Goal: Use online tool/utility: Use online tool/utility

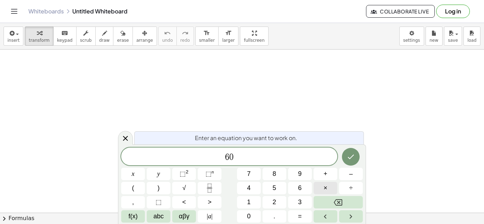
click at [327, 193] on span "×" at bounding box center [325, 188] width 4 height 10
click at [208, 191] on icon "Fraction" at bounding box center [209, 188] width 9 height 9
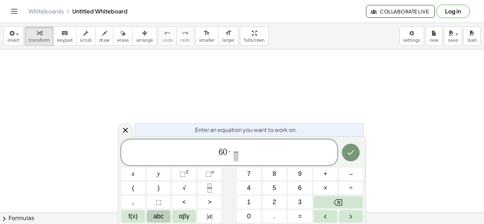
click at [154, 218] on span "abc" at bounding box center [158, 217] width 10 height 10
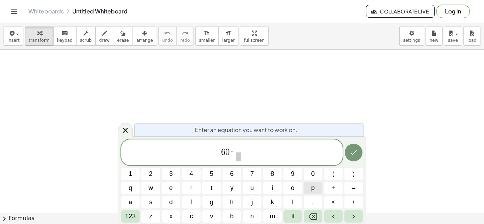
click at [307, 189] on button "p" at bounding box center [312, 188] width 18 height 12
click at [277, 192] on button "i" at bounding box center [272, 188] width 18 height 12
click at [240, 161] on span "6 0 · p i ​ ​" at bounding box center [231, 153] width 221 height 19
click at [239, 157] on span "​" at bounding box center [238, 157] width 7 height 10
click at [129, 176] on span "1" at bounding box center [131, 174] width 4 height 10
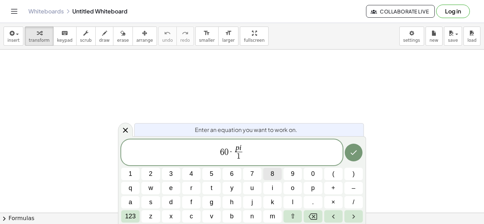
click at [269, 172] on button "8" at bounding box center [272, 174] width 18 height 12
click at [316, 175] on button "0" at bounding box center [312, 174] width 18 height 12
click at [351, 158] on button "Done" at bounding box center [354, 153] width 18 height 18
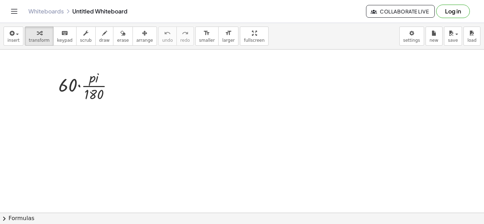
click at [99, 40] on span "draw" at bounding box center [104, 40] width 11 height 5
click at [62, 37] on button "keyboard keypad" at bounding box center [64, 36] width 23 height 19
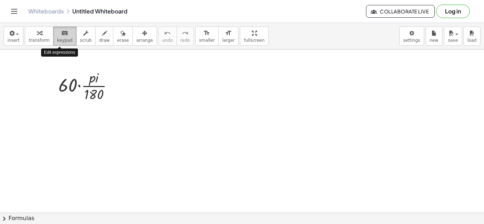
click at [58, 43] on span "keypad" at bounding box center [65, 40] width 16 height 5
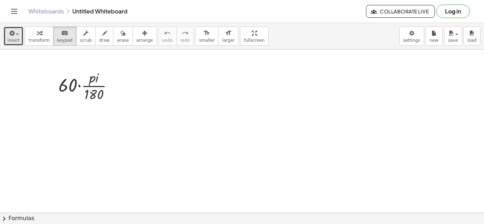
click at [15, 34] on div "button" at bounding box center [13, 33] width 12 height 8
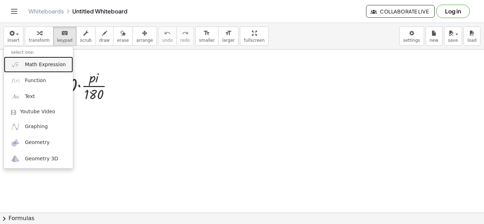
click at [47, 70] on link "Math Expression" at bounding box center [38, 65] width 69 height 16
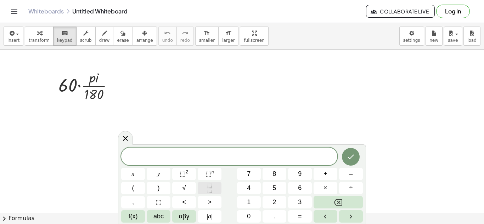
click at [213, 189] on icon "Fraction" at bounding box center [209, 188] width 9 height 9
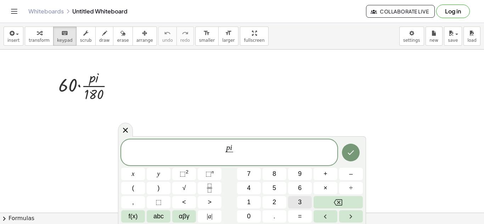
click at [294, 199] on button "3" at bounding box center [300, 202] width 24 height 12
click at [355, 151] on button "Done" at bounding box center [351, 153] width 18 height 18
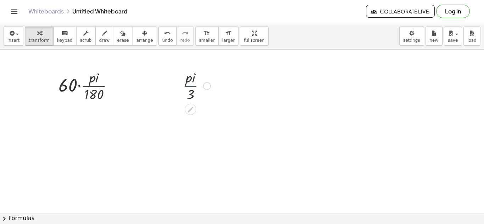
drag, startPoint x: 197, startPoint y: 88, endPoint x: 186, endPoint y: 104, distance: 19.7
click at [186, 104] on div "· p · i · 3" at bounding box center [194, 85] width 44 height 39
click at [185, 101] on div at bounding box center [196, 85] width 35 height 35
drag, startPoint x: 187, startPoint y: 89, endPoint x: 141, endPoint y: 89, distance: 46.0
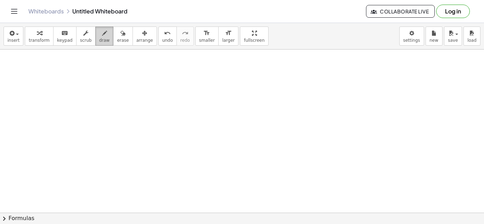
click at [102, 37] on icon "button" at bounding box center [104, 33] width 5 height 8
drag, startPoint x: 57, startPoint y: 87, endPoint x: 60, endPoint y: 106, distance: 19.0
click at [59, 106] on div at bounding box center [242, 174] width 484 height 373
drag, startPoint x: 50, startPoint y: 95, endPoint x: 58, endPoint y: 95, distance: 8.5
click at [58, 95] on div at bounding box center [242, 174] width 484 height 373
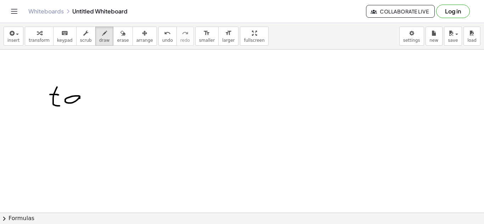
drag, startPoint x: 79, startPoint y: 96, endPoint x: 80, endPoint y: 104, distance: 8.3
click at [80, 104] on div at bounding box center [242, 174] width 484 height 373
drag, startPoint x: 86, startPoint y: 90, endPoint x: 97, endPoint y: 96, distance: 12.7
click at [97, 96] on div at bounding box center [242, 174] width 484 height 373
drag, startPoint x: 115, startPoint y: 86, endPoint x: 109, endPoint y: 102, distance: 17.2
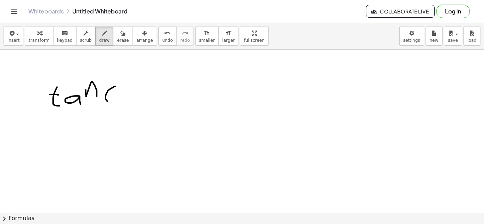
click at [108, 102] on div at bounding box center [242, 174] width 484 height 373
drag, startPoint x: 121, startPoint y: 91, endPoint x: 125, endPoint y: 101, distance: 10.2
click at [125, 101] on div at bounding box center [242, 174] width 484 height 373
click at [149, 93] on div at bounding box center [242, 174] width 484 height 373
drag, startPoint x: 151, startPoint y: 88, endPoint x: 156, endPoint y: 83, distance: 7.0
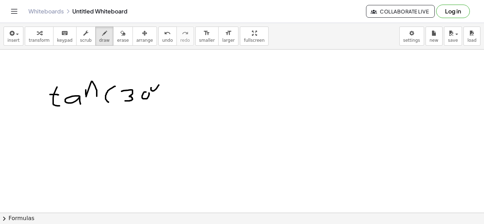
click at [156, 83] on div at bounding box center [242, 174] width 484 height 373
drag, startPoint x: 156, startPoint y: 83, endPoint x: 152, endPoint y: 88, distance: 7.1
click at [152, 88] on div at bounding box center [242, 174] width 484 height 373
drag, startPoint x: 162, startPoint y: 82, endPoint x: 168, endPoint y: 100, distance: 18.7
click at [168, 100] on div at bounding box center [242, 174] width 484 height 373
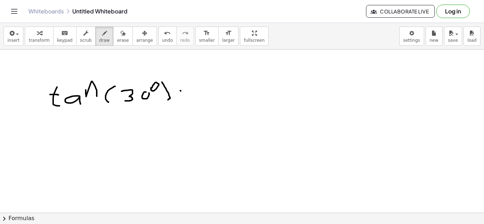
drag, startPoint x: 181, startPoint y: 91, endPoint x: 190, endPoint y: 92, distance: 9.6
click at [191, 92] on div at bounding box center [242, 174] width 484 height 373
drag, startPoint x: 183, startPoint y: 96, endPoint x: 192, endPoint y: 95, distance: 8.9
click at [192, 95] on div at bounding box center [242, 174] width 484 height 373
drag, startPoint x: 202, startPoint y: 89, endPoint x: 251, endPoint y: 79, distance: 50.2
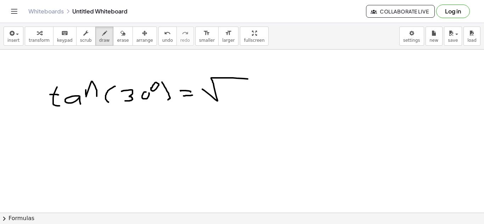
click at [251, 79] on div at bounding box center [242, 174] width 484 height 373
drag, startPoint x: 224, startPoint y: 87, endPoint x: 227, endPoint y: 95, distance: 8.7
click at [227, 95] on div at bounding box center [242, 174] width 484 height 373
drag, startPoint x: 211, startPoint y: 104, endPoint x: 263, endPoint y: 103, distance: 52.1
click at [263, 103] on div at bounding box center [242, 174] width 484 height 373
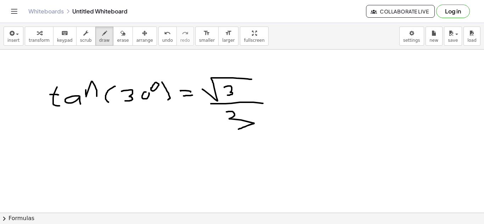
drag, startPoint x: 226, startPoint y: 112, endPoint x: 236, endPoint y: 129, distance: 20.0
click at [236, 129] on div at bounding box center [242, 174] width 484 height 373
click at [204, 134] on div at bounding box center [242, 174] width 484 height 373
click at [101, 39] on button "draw" at bounding box center [104, 36] width 18 height 19
click at [99, 34] on div "button" at bounding box center [104, 33] width 11 height 8
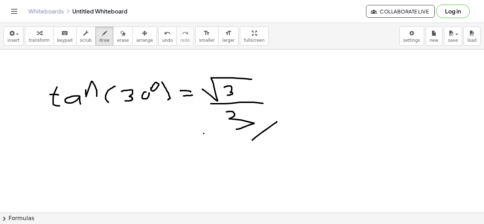
drag, startPoint x: 252, startPoint y: 140, endPoint x: 277, endPoint y: 122, distance: 30.9
click at [277, 122] on div at bounding box center [242, 174] width 484 height 373
drag, startPoint x: 258, startPoint y: 144, endPoint x: 285, endPoint y: 116, distance: 39.1
click at [285, 116] on div at bounding box center [242, 174] width 484 height 373
drag, startPoint x: 252, startPoint y: 133, endPoint x: 260, endPoint y: 144, distance: 13.8
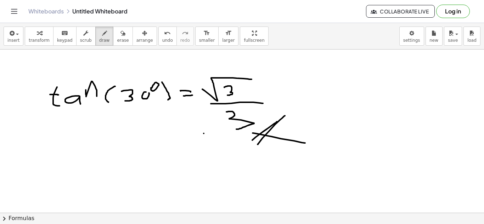
click at [283, 142] on div at bounding box center [242, 174] width 484 height 373
drag, startPoint x: 252, startPoint y: 140, endPoint x: 276, endPoint y: 139, distance: 24.1
click at [276, 139] on div at bounding box center [242, 174] width 484 height 373
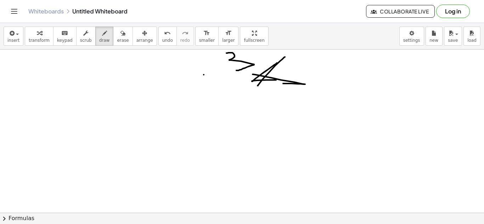
scroll to position [164, 0]
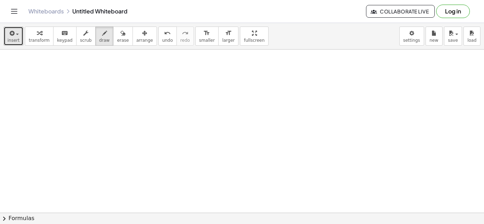
click at [8, 36] on icon "button" at bounding box center [11, 33] width 6 height 8
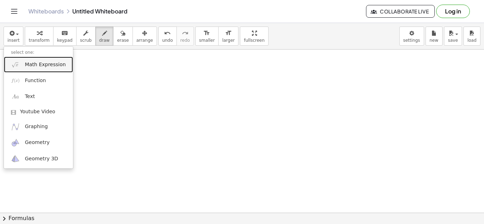
click at [36, 66] on span "Math Expression" at bounding box center [45, 64] width 41 height 7
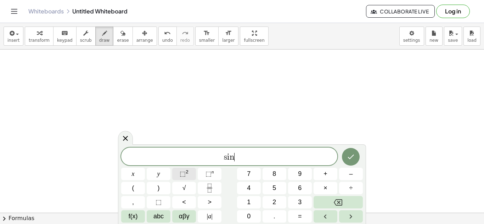
click at [180, 178] on button "⬚ 2" at bounding box center [184, 174] width 24 height 12
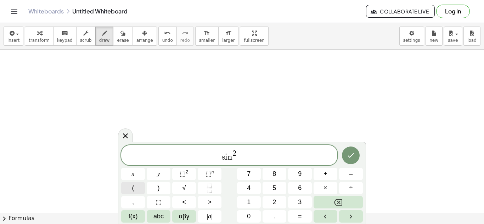
click at [141, 188] on button "(" at bounding box center [133, 188] width 24 height 12
click at [300, 200] on span "3" at bounding box center [300, 203] width 4 height 10
click at [244, 220] on button "0" at bounding box center [249, 216] width 24 height 12
click at [158, 188] on span ")" at bounding box center [159, 188] width 2 height 10
click at [327, 178] on span "+" at bounding box center [325, 174] width 4 height 10
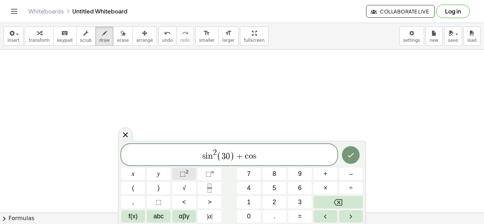
click at [184, 172] on span "⬚" at bounding box center [183, 173] width 6 height 7
click at [133, 189] on span "(" at bounding box center [133, 188] width 2 height 10
click at [301, 201] on span "3" at bounding box center [300, 203] width 4 height 10
click at [254, 214] on button "0" at bounding box center [249, 216] width 24 height 12
click at [159, 189] on span ")" at bounding box center [159, 188] width 2 height 10
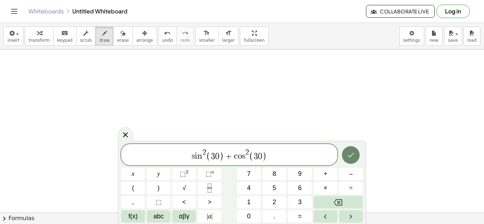
click at [358, 153] on button "Done" at bounding box center [351, 155] width 18 height 18
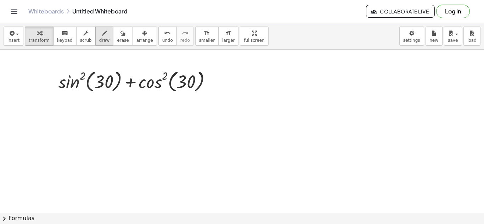
click at [99, 42] on span "draw" at bounding box center [104, 40] width 11 height 5
drag, startPoint x: 85, startPoint y: 114, endPoint x: 91, endPoint y: 130, distance: 16.6
click at [91, 130] on div at bounding box center [242, 72] width 484 height 373
drag, startPoint x: 83, startPoint y: 131, endPoint x: 103, endPoint y: 132, distance: 20.2
click at [103, 132] on div at bounding box center [242, 72] width 484 height 373
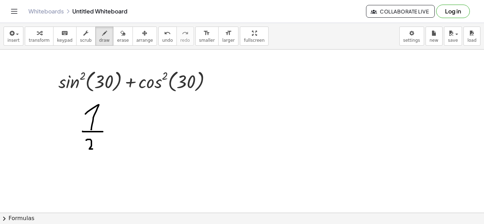
drag, startPoint x: 87, startPoint y: 140, endPoint x: 92, endPoint y: 149, distance: 10.8
click at [92, 149] on div at bounding box center [242, 72] width 484 height 373
drag, startPoint x: 105, startPoint y: 104, endPoint x: 110, endPoint y: 136, distance: 31.9
click at [110, 136] on div at bounding box center [242, 72] width 484 height 373
drag, startPoint x: 80, startPoint y: 108, endPoint x: 71, endPoint y: 160, distance: 53.2
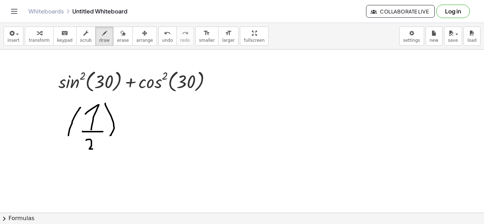
click at [71, 160] on div at bounding box center [242, 72] width 484 height 373
drag, startPoint x: 110, startPoint y: 103, endPoint x: 114, endPoint y: 107, distance: 6.3
click at [114, 107] on div at bounding box center [242, 72] width 484 height 373
drag, startPoint x: 131, startPoint y: 117, endPoint x: 131, endPoint y: 132, distance: 14.9
click at [131, 132] on div at bounding box center [242, 72] width 484 height 373
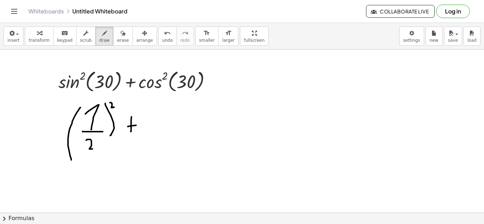
drag, startPoint x: 128, startPoint y: 127, endPoint x: 147, endPoint y: 124, distance: 19.3
click at [147, 124] on div at bounding box center [242, 72] width 484 height 373
drag, startPoint x: 172, startPoint y: 107, endPoint x: 220, endPoint y: 109, distance: 48.6
click at [221, 109] on div at bounding box center [242, 72] width 484 height 373
drag, startPoint x: 197, startPoint y: 109, endPoint x: 198, endPoint y: 121, distance: 12.8
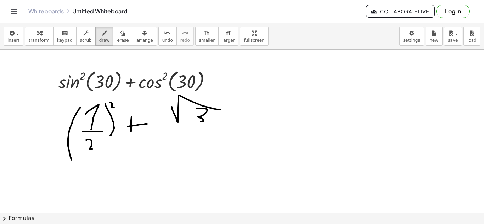
click at [198, 121] on div at bounding box center [242, 72] width 484 height 373
drag, startPoint x: 181, startPoint y: 128, endPoint x: 219, endPoint y: 129, distance: 37.9
click at [219, 129] on div at bounding box center [242, 72] width 484 height 373
drag, startPoint x: 197, startPoint y: 135, endPoint x: 204, endPoint y: 143, distance: 10.9
click at [203, 143] on div at bounding box center [242, 72] width 484 height 373
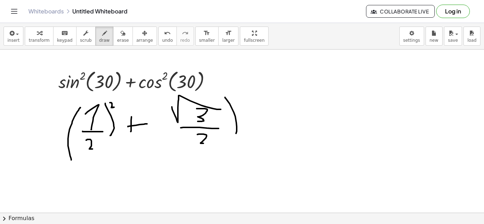
drag, startPoint x: 225, startPoint y: 97, endPoint x: 233, endPoint y: 136, distance: 39.9
click at [233, 136] on div at bounding box center [242, 72] width 484 height 373
drag, startPoint x: 165, startPoint y: 98, endPoint x: 173, endPoint y: 146, distance: 48.8
click at [173, 146] on div at bounding box center [242, 72] width 484 height 373
drag, startPoint x: 235, startPoint y: 98, endPoint x: 238, endPoint y: 104, distance: 6.8
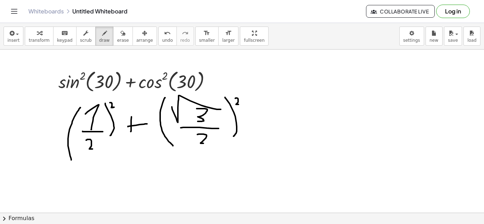
click at [238, 104] on div at bounding box center [242, 72] width 484 height 373
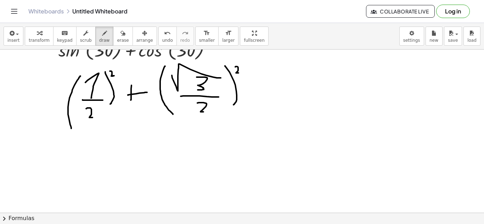
scroll to position [199, 0]
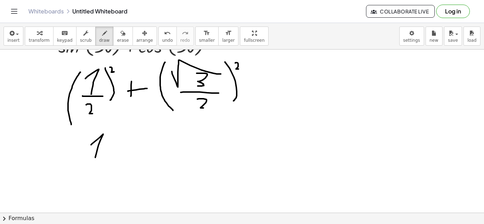
drag, startPoint x: 91, startPoint y: 145, endPoint x: 95, endPoint y: 158, distance: 13.4
click at [95, 158] on div at bounding box center [242, 36] width 484 height 373
drag, startPoint x: 84, startPoint y: 158, endPoint x: 109, endPoint y: 158, distance: 25.1
click at [109, 158] on div at bounding box center [242, 36] width 484 height 373
drag, startPoint x: 94, startPoint y: 165, endPoint x: 98, endPoint y: 168, distance: 5.4
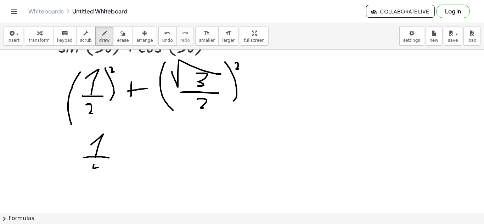
click at [98, 168] on div at bounding box center [242, 36] width 484 height 373
drag, startPoint x: 98, startPoint y: 164, endPoint x: 98, endPoint y: 174, distance: 10.6
click at [98, 174] on div at bounding box center [242, 36] width 484 height 373
drag, startPoint x: 139, startPoint y: 142, endPoint x: 138, endPoint y: 159, distance: 16.6
click at [138, 159] on div at bounding box center [242, 36] width 484 height 373
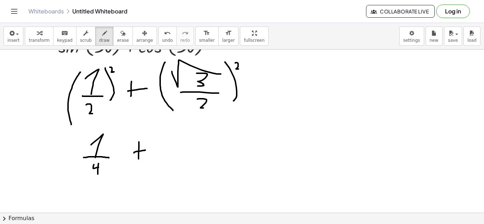
drag, startPoint x: 134, startPoint y: 153, endPoint x: 145, endPoint y: 150, distance: 11.6
click at [145, 150] on div at bounding box center [242, 36] width 484 height 373
drag, startPoint x: 175, startPoint y: 70, endPoint x: 202, endPoint y: 49, distance: 34.2
click at [202, 49] on div "insert select one: Math Expression Function Text Youtube Video Graphing Geometr…" at bounding box center [242, 123] width 484 height 201
drag, startPoint x: 234, startPoint y: 66, endPoint x: 244, endPoint y: 61, distance: 11.1
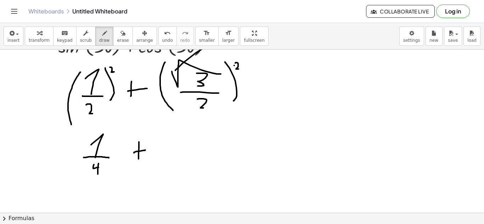
click at [244, 61] on div at bounding box center [242, 36] width 484 height 373
drag, startPoint x: 172, startPoint y: 131, endPoint x: 170, endPoint y: 146, distance: 14.3
click at [170, 145] on div at bounding box center [242, 36] width 484 height 373
drag, startPoint x: 170, startPoint y: 149, endPoint x: 187, endPoint y: 147, distance: 16.7
click at [187, 147] on div at bounding box center [242, 36] width 484 height 373
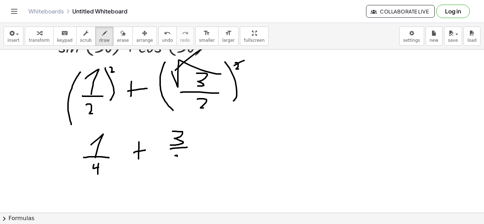
click at [177, 157] on div at bounding box center [242, 36] width 484 height 373
drag, startPoint x: 175, startPoint y: 155, endPoint x: 184, endPoint y: 161, distance: 10.9
click at [184, 161] on div at bounding box center [242, 36] width 484 height 373
drag, startPoint x: 195, startPoint y: 139, endPoint x: 197, endPoint y: 142, distance: 3.8
click at [198, 141] on div at bounding box center [242, 36] width 484 height 373
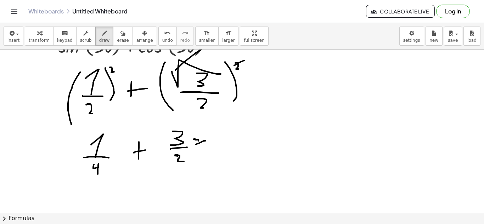
drag, startPoint x: 195, startPoint y: 144, endPoint x: 206, endPoint y: 141, distance: 11.0
click at [206, 141] on div at bounding box center [242, 36] width 484 height 373
click at [197, 124] on div at bounding box center [242, 36] width 484 height 373
drag, startPoint x: 192, startPoint y: 125, endPoint x: 210, endPoint y: 153, distance: 33.7
click at [210, 153] on div at bounding box center [242, 36] width 484 height 373
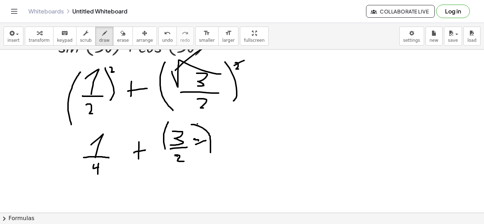
drag, startPoint x: 168, startPoint y: 124, endPoint x: 174, endPoint y: 165, distance: 41.6
click at [174, 165] on div at bounding box center [242, 36] width 484 height 373
drag, startPoint x: 203, startPoint y: 120, endPoint x: 209, endPoint y: 125, distance: 7.1
click at [209, 125] on div at bounding box center [242, 36] width 484 height 373
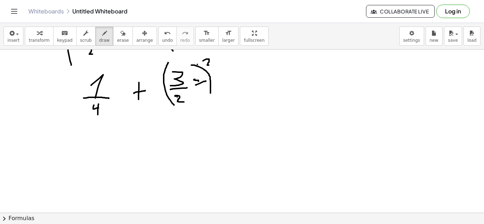
scroll to position [260, 0]
drag, startPoint x: 79, startPoint y: 129, endPoint x: 88, endPoint y: 144, distance: 17.7
click at [88, 144] on div at bounding box center [242, 35] width 484 height 490
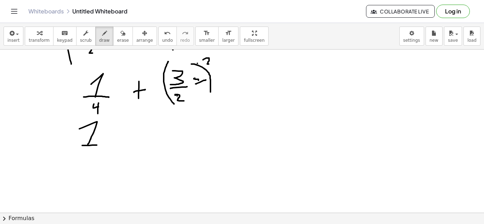
drag, startPoint x: 82, startPoint y: 146, endPoint x: 89, endPoint y: 150, distance: 7.9
click at [96, 145] on div at bounding box center [242, 35] width 484 height 490
drag, startPoint x: 85, startPoint y: 152, endPoint x: 91, endPoint y: 157, distance: 7.1
click at [91, 157] on div at bounding box center [242, 35] width 484 height 490
drag, startPoint x: 91, startPoint y: 153, endPoint x: 92, endPoint y: 162, distance: 9.6
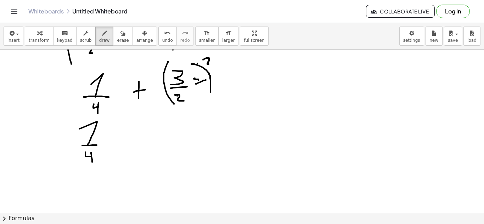
click at [92, 162] on div at bounding box center [242, 35] width 484 height 490
drag, startPoint x: 136, startPoint y: 135, endPoint x: 136, endPoint y: 145, distance: 9.9
click at [136, 145] on div at bounding box center [242, 35] width 484 height 490
drag, startPoint x: 132, startPoint y: 141, endPoint x: 147, endPoint y: 140, distance: 15.3
click at [147, 140] on div at bounding box center [242, 35] width 484 height 490
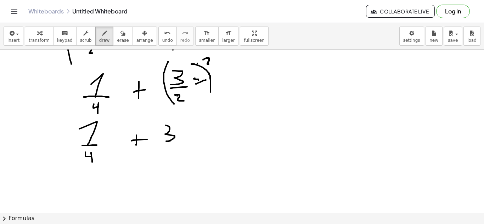
drag, startPoint x: 166, startPoint y: 125, endPoint x: 165, endPoint y: 141, distance: 16.0
click at [165, 141] on div at bounding box center [242, 35] width 484 height 490
drag, startPoint x: 162, startPoint y: 144, endPoint x: 185, endPoint y: 145, distance: 22.7
click at [185, 145] on div at bounding box center [242, 35] width 484 height 490
drag, startPoint x: 170, startPoint y: 151, endPoint x: 175, endPoint y: 157, distance: 7.3
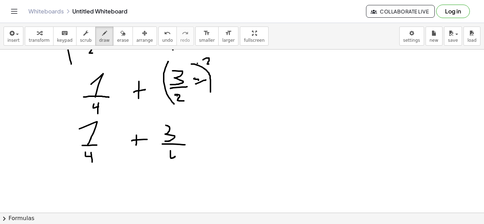
click at [175, 157] on div at bounding box center [242, 35] width 484 height 490
drag, startPoint x: 176, startPoint y: 150, endPoint x: 177, endPoint y: 159, distance: 9.6
click at [177, 159] on div at bounding box center [242, 35] width 484 height 490
drag, startPoint x: 197, startPoint y: 132, endPoint x: 206, endPoint y: 137, distance: 10.8
click at [216, 132] on div at bounding box center [242, 35] width 484 height 490
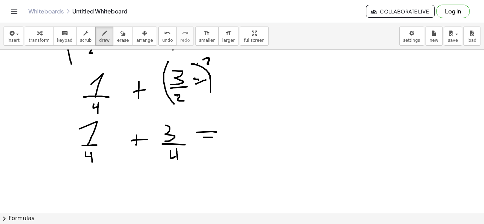
drag, startPoint x: 203, startPoint y: 137, endPoint x: 212, endPoint y: 137, distance: 8.9
click at [212, 137] on div at bounding box center [242, 35] width 484 height 490
drag, startPoint x: 227, startPoint y: 120, endPoint x: 233, endPoint y: 125, distance: 8.3
click at [233, 125] on div at bounding box center [242, 35] width 484 height 490
drag, startPoint x: 234, startPoint y: 121, endPoint x: 235, endPoint y: 128, distance: 7.1
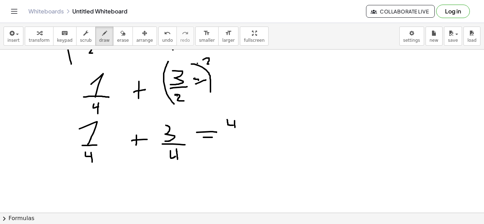
click at [235, 128] on div at bounding box center [242, 35] width 484 height 490
drag, startPoint x: 224, startPoint y: 134, endPoint x: 241, endPoint y: 133, distance: 16.7
click at [242, 132] on div at bounding box center [242, 35] width 484 height 490
drag, startPoint x: 229, startPoint y: 139, endPoint x: 234, endPoint y: 141, distance: 4.5
click at [234, 141] on div at bounding box center [242, 35] width 484 height 490
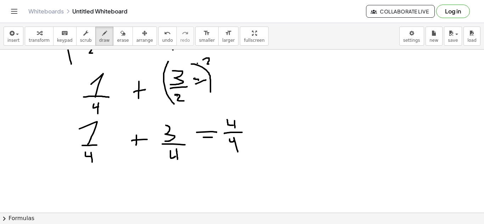
drag, startPoint x: 234, startPoint y: 138, endPoint x: 238, endPoint y: 153, distance: 15.0
click at [238, 153] on div at bounding box center [242, 35] width 484 height 490
drag, startPoint x: 248, startPoint y: 127, endPoint x: 252, endPoint y: 127, distance: 4.7
click at [252, 127] on div at bounding box center [242, 35] width 484 height 490
drag, startPoint x: 246, startPoint y: 132, endPoint x: 269, endPoint y: 133, distance: 23.0
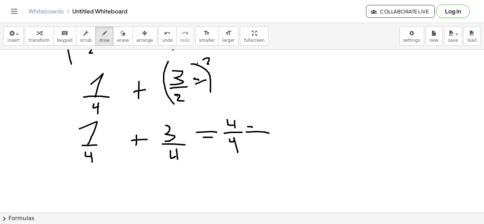
click at [269, 133] on div at bounding box center [242, 35] width 484 height 490
drag, startPoint x: 278, startPoint y: 120, endPoint x: 278, endPoint y: 137, distance: 17.0
click at [278, 137] on div at bounding box center [242, 35] width 484 height 490
drag, startPoint x: 277, startPoint y: 146, endPoint x: 300, endPoint y: 126, distance: 30.9
click at [300, 126] on div at bounding box center [242, 35] width 484 height 490
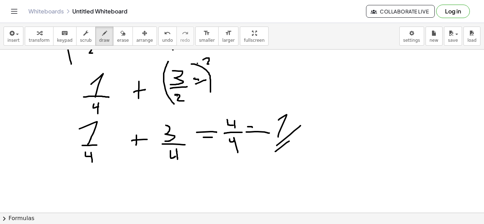
drag, startPoint x: 275, startPoint y: 152, endPoint x: 303, endPoint y: 134, distance: 33.6
click at [303, 134] on div at bounding box center [242, 35] width 484 height 490
drag, startPoint x: 275, startPoint y: 139, endPoint x: 292, endPoint y: 152, distance: 21.4
click at [292, 152] on div at bounding box center [242, 35] width 484 height 490
drag, startPoint x: 284, startPoint y: 136, endPoint x: 299, endPoint y: 147, distance: 18.3
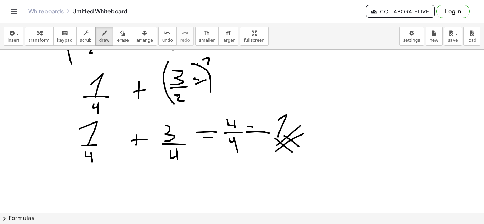
click at [299, 147] on div at bounding box center [242, 35] width 484 height 490
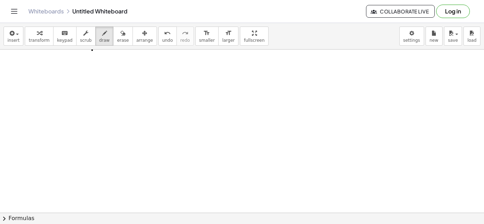
scroll to position [373, 0]
click at [57, 37] on button "keyboard keypad" at bounding box center [64, 36] width 23 height 19
click at [12, 39] on span "insert" at bounding box center [13, 40] width 12 height 5
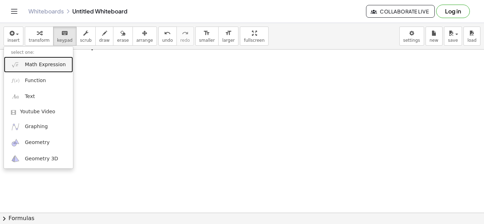
click at [36, 65] on span "Math Expression" at bounding box center [45, 64] width 41 height 7
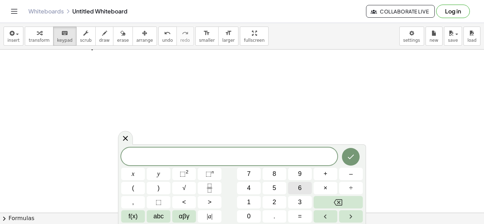
click at [298, 189] on span "6" at bounding box center [300, 188] width 4 height 10
click at [257, 214] on button "0" at bounding box center [249, 216] width 24 height 12
click at [322, 191] on button "×" at bounding box center [325, 188] width 24 height 12
click at [210, 186] on icon "Fraction" at bounding box center [209, 188] width 9 height 9
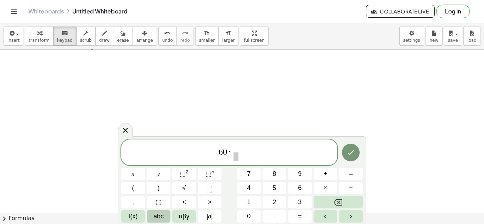
click at [165, 216] on button "abc" at bounding box center [159, 216] width 24 height 12
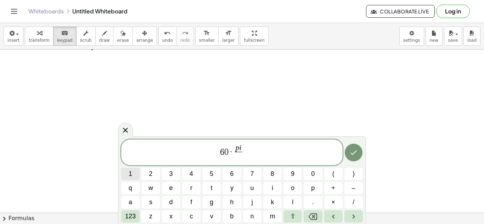
click at [134, 174] on button "1" at bounding box center [130, 174] width 18 height 12
click at [273, 174] on span "8" at bounding box center [273, 174] width 4 height 10
click at [306, 172] on button "0" at bounding box center [312, 174] width 18 height 12
click at [129, 215] on span "123" at bounding box center [130, 217] width 11 height 10
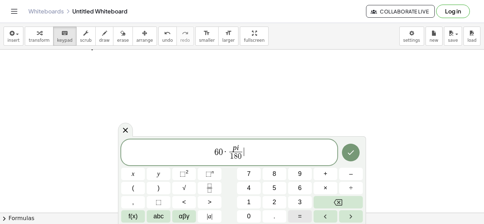
click at [304, 215] on button "=" at bounding box center [300, 216] width 24 height 12
click at [349, 149] on icon "Done" at bounding box center [350, 152] width 8 height 8
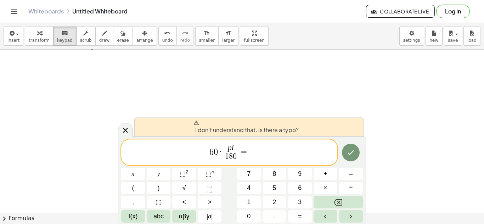
click at [257, 153] on span "6 0 · p i 1 8 0 ​ = ​" at bounding box center [229, 153] width 216 height 19
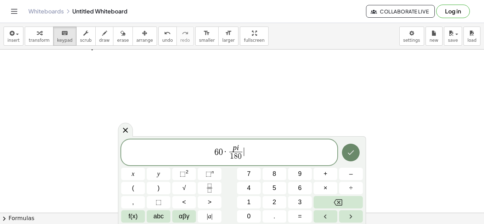
click at [354, 151] on icon "Done" at bounding box center [350, 152] width 8 height 8
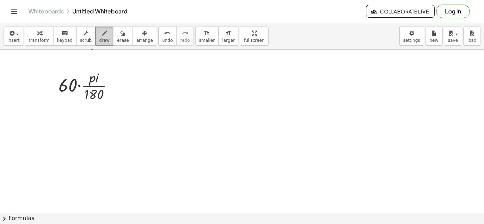
click at [99, 40] on span "draw" at bounding box center [104, 40] width 11 height 5
drag, startPoint x: 137, startPoint y: 76, endPoint x: 155, endPoint y: 78, distance: 18.9
click at [155, 78] on div at bounding box center [242, 3] width 484 height 653
drag, startPoint x: 144, startPoint y: 76, endPoint x: 140, endPoint y: 81, distance: 6.9
click at [140, 81] on div at bounding box center [242, 3] width 484 height 653
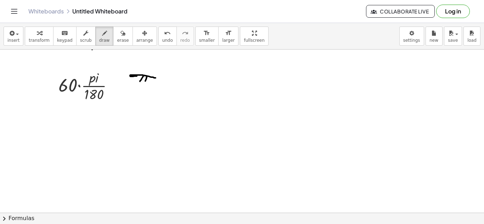
drag, startPoint x: 147, startPoint y: 77, endPoint x: 144, endPoint y: 83, distance: 6.8
click at [144, 83] on div at bounding box center [242, 3] width 484 height 653
drag, startPoint x: 135, startPoint y: 87, endPoint x: 154, endPoint y: 85, distance: 19.9
click at [154, 85] on div at bounding box center [242, 3] width 484 height 653
drag, startPoint x: 139, startPoint y: 91, endPoint x: 136, endPoint y: 103, distance: 12.6
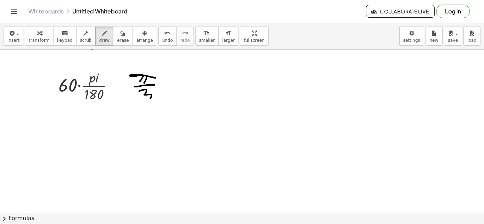
click at [136, 103] on div at bounding box center [242, 3] width 484 height 653
drag, startPoint x: 118, startPoint y: 83, endPoint x: 121, endPoint y: 84, distance: 3.9
click at [121, 83] on div at bounding box center [242, 3] width 484 height 653
drag, startPoint x: 117, startPoint y: 86, endPoint x: 121, endPoint y: 86, distance: 5.0
click at [121, 86] on div at bounding box center [242, 3] width 484 height 653
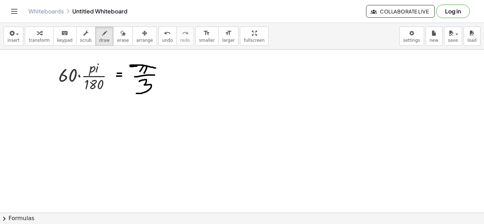
scroll to position [384, 0]
click at [16, 46] on div "insert select one: Math Expression Function Text Youtube Video Graphing Geometr…" at bounding box center [242, 36] width 484 height 27
click at [9, 40] on span "insert" at bounding box center [13, 40] width 12 height 5
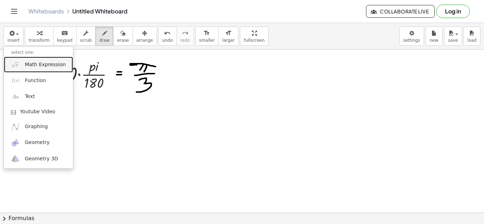
click at [34, 66] on span "Math Expression" at bounding box center [45, 64] width 41 height 7
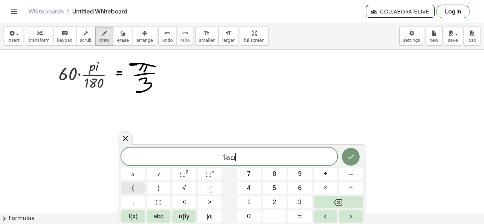
click at [135, 186] on button "(" at bounding box center [133, 188] width 24 height 12
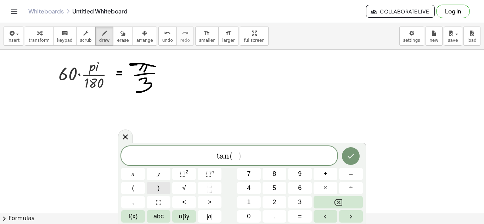
click at [155, 189] on button ")" at bounding box center [159, 188] width 24 height 12
click at [235, 158] on span at bounding box center [235, 156] width 4 height 8
click at [297, 200] on button "3" at bounding box center [300, 202] width 24 height 12
click at [249, 217] on span "0" at bounding box center [249, 217] width 4 height 10
click at [346, 157] on button "Done" at bounding box center [351, 156] width 18 height 18
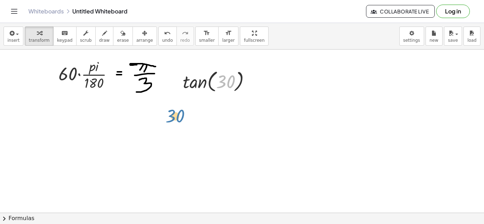
drag, startPoint x: 225, startPoint y: 84, endPoint x: 218, endPoint y: 90, distance: 9.1
click at [225, 93] on div at bounding box center [219, 81] width 80 height 27
click at [193, 87] on div at bounding box center [219, 81] width 80 height 27
click at [193, 87] on div at bounding box center [197, 81] width 11 height 40
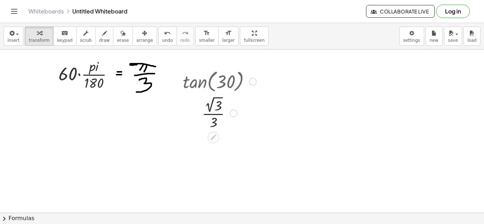
click at [250, 132] on div "tan ( , 30 ) · 2 √ 3 · 3" at bounding box center [216, 99] width 89 height 67
click at [67, 73] on div at bounding box center [88, 73] width 67 height 35
click at [72, 74] on div at bounding box center [88, 73] width 67 height 35
click at [75, 77] on div at bounding box center [88, 73] width 67 height 35
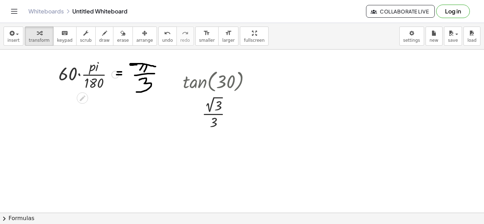
click at [87, 74] on div at bounding box center [88, 73] width 67 height 35
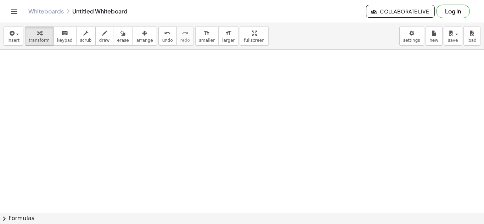
scroll to position [483, 0]
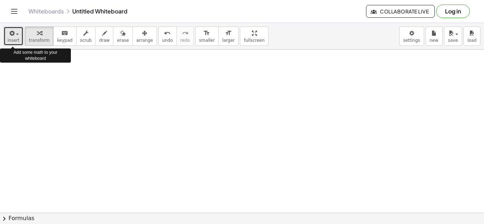
click at [12, 40] on span "insert" at bounding box center [13, 40] width 12 height 5
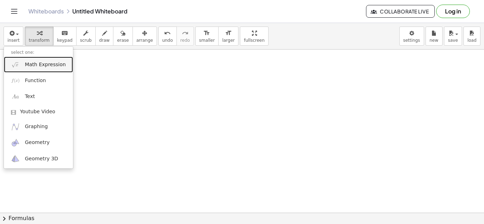
click at [30, 68] on span "Math Expression" at bounding box center [45, 64] width 41 height 7
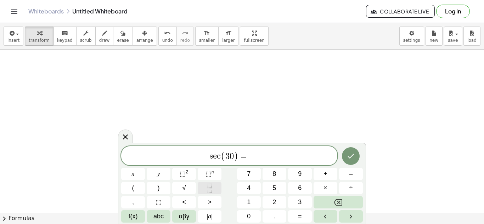
click at [209, 185] on icon "Fraction" at bounding box center [209, 188] width 9 height 9
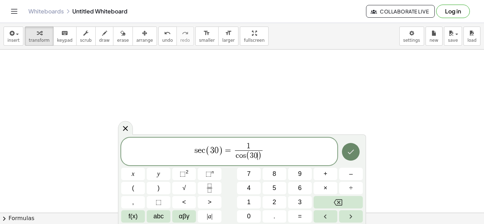
click at [352, 150] on icon "Done" at bounding box center [350, 152] width 8 height 8
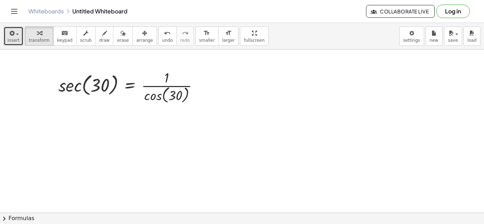
click at [15, 35] on span "button" at bounding box center [15, 34] width 1 height 5
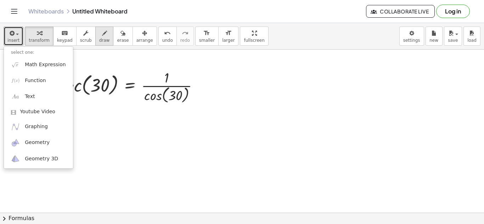
click at [102, 34] on icon "button" at bounding box center [104, 33] width 5 height 8
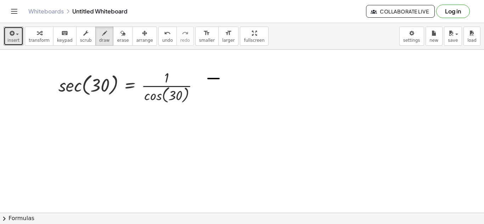
drag, startPoint x: 208, startPoint y: 79, endPoint x: 222, endPoint y: 79, distance: 13.8
drag, startPoint x: 210, startPoint y: 84, endPoint x: 221, endPoint y: 84, distance: 11.7
drag, startPoint x: 243, startPoint y: 71, endPoint x: 251, endPoint y: 73, distance: 8.5
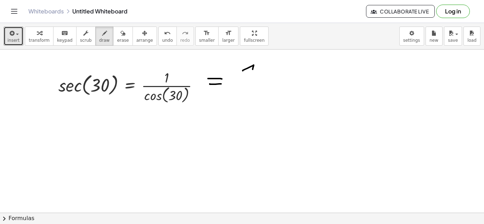
drag, startPoint x: 242, startPoint y: 80, endPoint x: 268, endPoint y: 79, distance: 26.6
drag, startPoint x: 237, startPoint y: 91, endPoint x: 252, endPoint y: 85, distance: 16.5
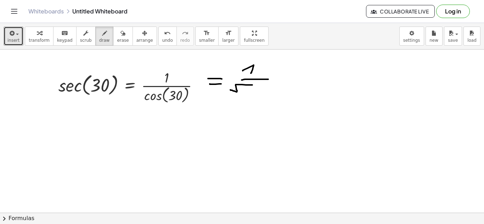
drag, startPoint x: 237, startPoint y: 92, endPoint x: 230, endPoint y: 90, distance: 6.7
drag, startPoint x: 243, startPoint y: 89, endPoint x: 244, endPoint y: 93, distance: 4.4
drag, startPoint x: 236, startPoint y: 97, endPoint x: 273, endPoint y: 97, distance: 37.2
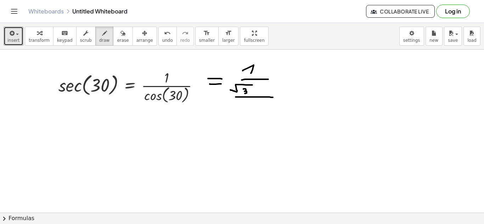
drag, startPoint x: 245, startPoint y: 104, endPoint x: 251, endPoint y: 114, distance: 12.0
drag, startPoint x: 286, startPoint y: 80, endPoint x: 295, endPoint y: 80, distance: 9.2
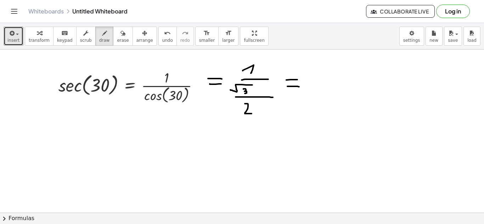
drag, startPoint x: 287, startPoint y: 86, endPoint x: 299, endPoint y: 87, distance: 11.7
drag, startPoint x: 316, startPoint y: 70, endPoint x: 323, endPoint y: 83, distance: 14.7
drag, startPoint x: 313, startPoint y: 89, endPoint x: 328, endPoint y: 87, distance: 15.3
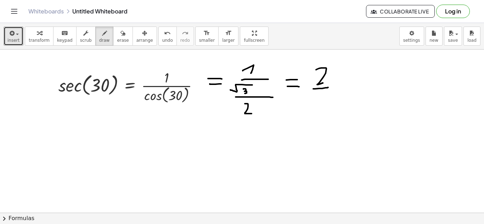
drag, startPoint x: 316, startPoint y: 95, endPoint x: 328, endPoint y: 92, distance: 12.6
drag, startPoint x: 323, startPoint y: 93, endPoint x: 326, endPoint y: 98, distance: 5.2
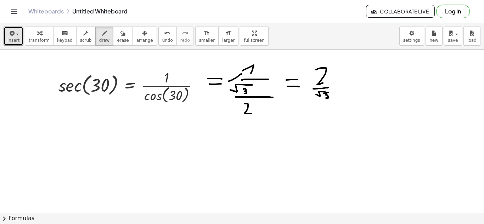
drag, startPoint x: 242, startPoint y: 74, endPoint x: 227, endPoint y: 83, distance: 16.5
drag, startPoint x: 239, startPoint y: 111, endPoint x: 226, endPoint y: 89, distance: 26.2
drag, startPoint x: 242, startPoint y: 120, endPoint x: 250, endPoint y: 120, distance: 8.1
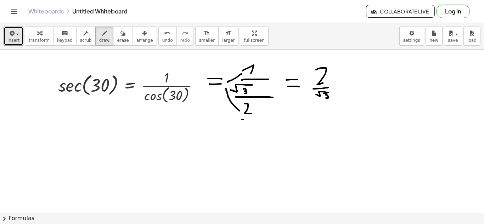
drag, startPoint x: 337, startPoint y: 96, endPoint x: 327, endPoint y: 110, distance: 17.8
drag, startPoint x: 340, startPoint y: 102, endPoint x: 320, endPoint y: 108, distance: 20.3
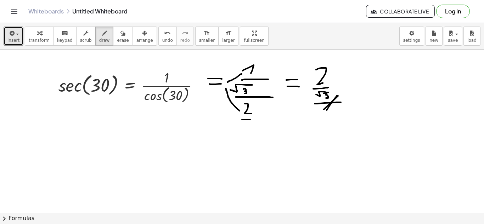
drag, startPoint x: 302, startPoint y: 116, endPoint x: 341, endPoint y: 109, distance: 39.5
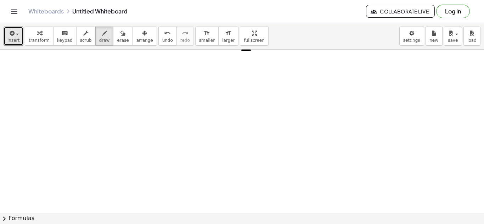
scroll to position [558, 0]
click at [9, 42] on span "insert" at bounding box center [13, 40] width 12 height 5
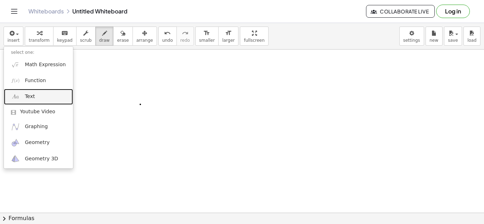
click at [34, 97] on link "Text" at bounding box center [38, 97] width 69 height 16
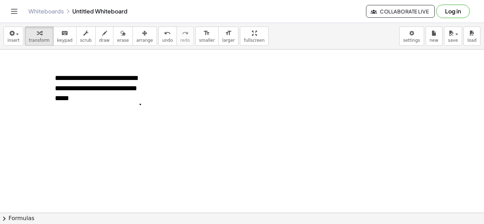
click at [145, 101] on div "**********" at bounding box center [101, 88] width 106 height 45
click at [95, 35] on button "draw" at bounding box center [104, 36] width 18 height 19
drag, startPoint x: 79, startPoint y: 131, endPoint x: 71, endPoint y: 143, distance: 14.5
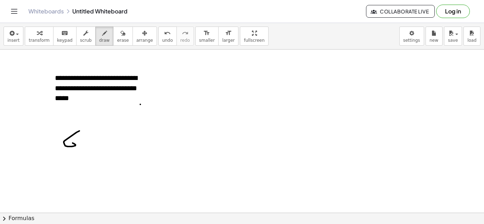
drag, startPoint x: 91, startPoint y: 129, endPoint x: 95, endPoint y: 127, distance: 3.8
drag, startPoint x: 70, startPoint y: 155, endPoint x: 72, endPoint y: 167, distance: 12.6
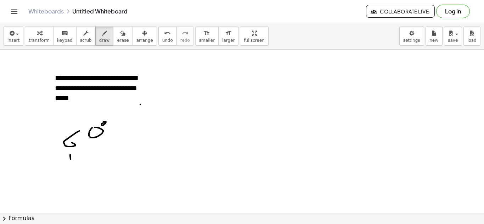
drag, startPoint x: 75, startPoint y: 157, endPoint x: 75, endPoint y: 162, distance: 5.7
drag, startPoint x: 71, startPoint y: 162, endPoint x: 75, endPoint y: 161, distance: 3.7
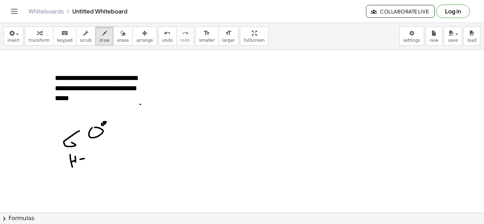
drag, startPoint x: 80, startPoint y: 159, endPoint x: 86, endPoint y: 159, distance: 6.4
drag, startPoint x: 78, startPoint y: 166, endPoint x: 85, endPoint y: 166, distance: 6.4
drag, startPoint x: 98, startPoint y: 160, endPoint x: 99, endPoint y: 165, distance: 5.4
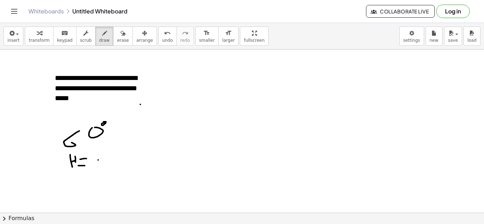
drag, startPoint x: 114, startPoint y: 160, endPoint x: 116, endPoint y: 166, distance: 5.9
drag, startPoint x: 118, startPoint y: 161, endPoint x: 126, endPoint y: 164, distance: 8.6
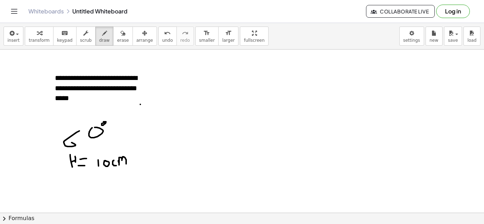
drag, startPoint x: 170, startPoint y: 92, endPoint x: 170, endPoint y: 98, distance: 5.7
drag, startPoint x: 183, startPoint y: 101, endPoint x: 190, endPoint y: 101, distance: 7.1
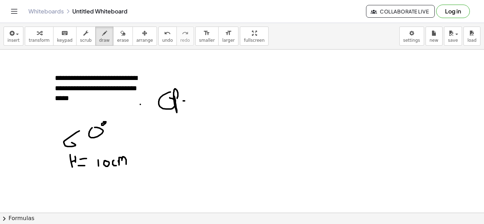
drag, startPoint x: 186, startPoint y: 106, endPoint x: 191, endPoint y: 105, distance: 4.3
drag, startPoint x: 206, startPoint y: 99, endPoint x: 199, endPoint y: 114, distance: 16.8
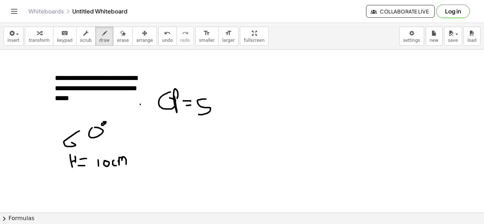
drag, startPoint x: 215, startPoint y: 104, endPoint x: 215, endPoint y: 111, distance: 6.4
drag, startPoint x: 223, startPoint y: 111, endPoint x: 233, endPoint y: 113, distance: 9.7
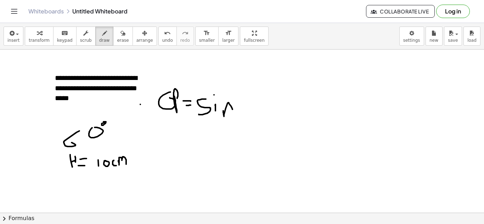
drag, startPoint x: 245, startPoint y: 98, endPoint x: 238, endPoint y: 115, distance: 18.3
drag, startPoint x: 248, startPoint y: 107, endPoint x: 250, endPoint y: 113, distance: 5.6
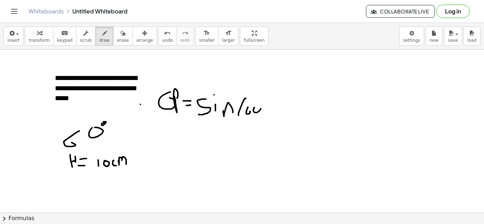
drag, startPoint x: 254, startPoint y: 108, endPoint x: 258, endPoint y: 105, distance: 4.6
drag, startPoint x: 263, startPoint y: 101, endPoint x: 269, endPoint y: 112, distance: 12.5
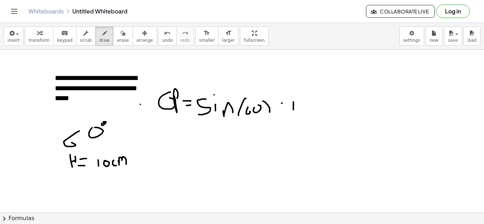
drag, startPoint x: 293, startPoint y: 102, endPoint x: 293, endPoint y: 110, distance: 7.8
drag, startPoint x: 322, startPoint y: 99, endPoint x: 330, endPoint y: 103, distance: 9.5
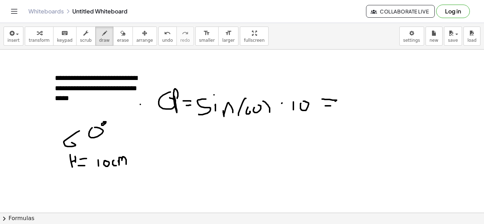
drag, startPoint x: 325, startPoint y: 106, endPoint x: 331, endPoint y: 106, distance: 5.7
drag, startPoint x: 176, startPoint y: 147, endPoint x: 202, endPoint y: 135, distance: 28.2
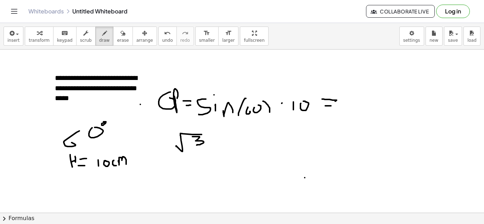
drag, startPoint x: 192, startPoint y: 137, endPoint x: 197, endPoint y: 145, distance: 9.5
drag, startPoint x: 184, startPoint y: 159, endPoint x: 193, endPoint y: 159, distance: 8.5
drag, startPoint x: 185, startPoint y: 163, endPoint x: 193, endPoint y: 171, distance: 11.0
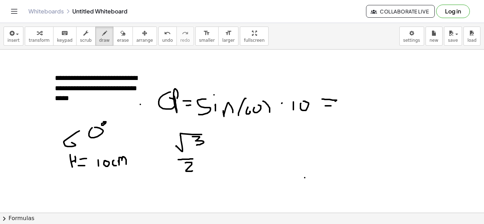
drag, startPoint x: 241, startPoint y: 141, endPoint x: 242, endPoint y: 149, distance: 7.9
drag, startPoint x: 249, startPoint y: 140, endPoint x: 246, endPoint y: 136, distance: 4.1
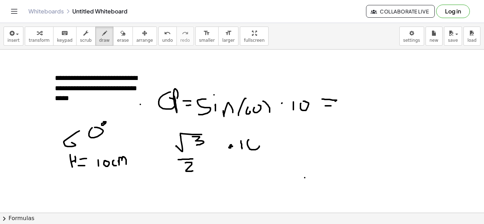
drag, startPoint x: 268, startPoint y: 140, endPoint x: 273, endPoint y: 140, distance: 5.3
drag, startPoint x: 289, startPoint y: 135, endPoint x: 305, endPoint y: 127, distance: 17.1
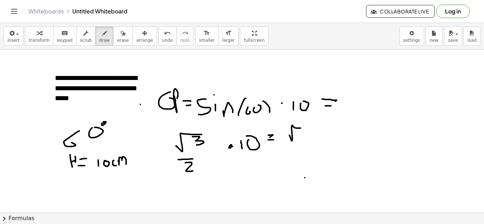
drag, startPoint x: 298, startPoint y: 131, endPoint x: 301, endPoint y: 142, distance: 11.5
drag, startPoint x: 279, startPoint y: 130, endPoint x: 280, endPoint y: 141, distance: 11.0
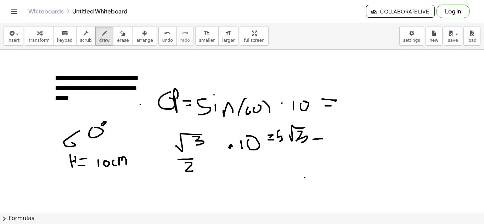
drag, startPoint x: 313, startPoint y: 140, endPoint x: 322, endPoint y: 139, distance: 9.2
drag, startPoint x: 315, startPoint y: 142, endPoint x: 323, endPoint y: 142, distance: 8.1
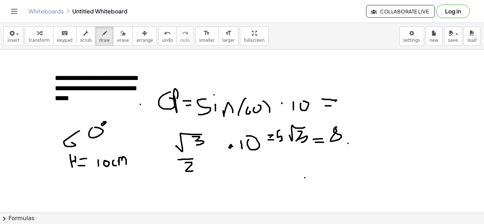
drag, startPoint x: 352, startPoint y: 131, endPoint x: 355, endPoint y: 142, distance: 11.3
drag, startPoint x: 364, startPoint y: 130, endPoint x: 367, endPoint y: 142, distance: 12.8
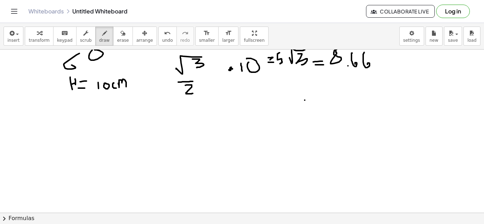
scroll to position [653, 0]
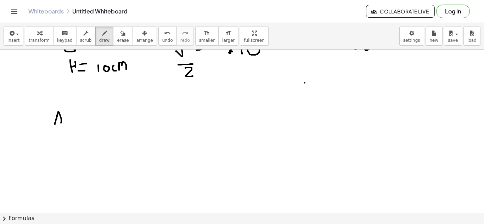
drag, startPoint x: 55, startPoint y: 124, endPoint x: 59, endPoint y: 123, distance: 4.7
drag, startPoint x: 66, startPoint y: 117, endPoint x: 71, endPoint y: 123, distance: 8.1
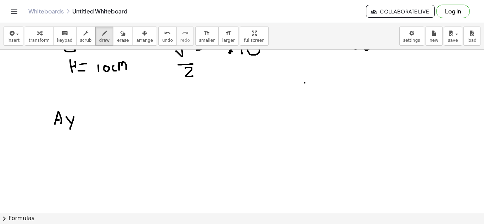
drag, startPoint x: 74, startPoint y: 117, endPoint x: 70, endPoint y: 129, distance: 13.3
drag, startPoint x: 79, startPoint y: 120, endPoint x: 89, endPoint y: 119, distance: 9.3
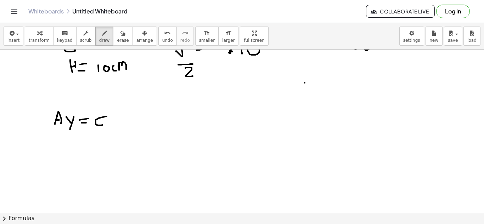
drag, startPoint x: 107, startPoint y: 117, endPoint x: 102, endPoint y: 125, distance: 9.5
drag, startPoint x: 125, startPoint y: 117, endPoint x: 120, endPoint y: 125, distance: 9.5
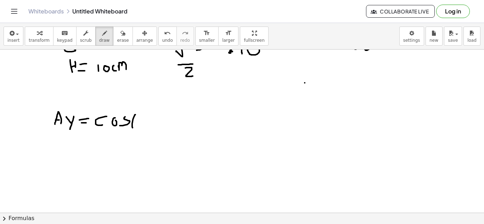
drag, startPoint x: 135, startPoint y: 115, endPoint x: 132, endPoint y: 128, distance: 13.4
drag, startPoint x: 141, startPoint y: 120, endPoint x: 146, endPoint y: 125, distance: 7.1
drag, startPoint x: 154, startPoint y: 118, endPoint x: 160, endPoint y: 114, distance: 6.9
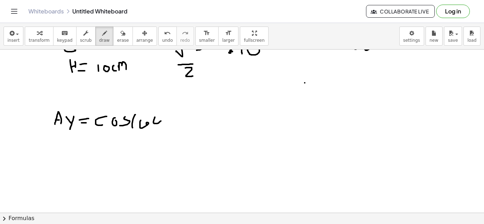
drag, startPoint x: 165, startPoint y: 116, endPoint x: 170, endPoint y: 127, distance: 12.2
drag, startPoint x: 187, startPoint y: 113, endPoint x: 189, endPoint y: 122, distance: 9.3
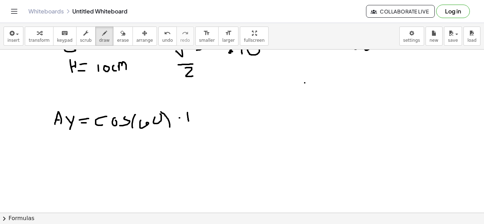
drag, startPoint x: 216, startPoint y: 117, endPoint x: 221, endPoint y: 118, distance: 5.3
drag, startPoint x: 216, startPoint y: 121, endPoint x: 221, endPoint y: 121, distance: 5.7
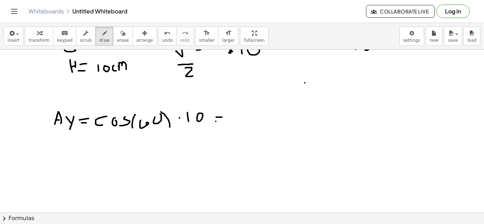
drag, startPoint x: 236, startPoint y: 106, endPoint x: 237, endPoint y: 112, distance: 6.1
drag, startPoint x: 236, startPoint y: 117, endPoint x: 243, endPoint y: 116, distance: 7.5
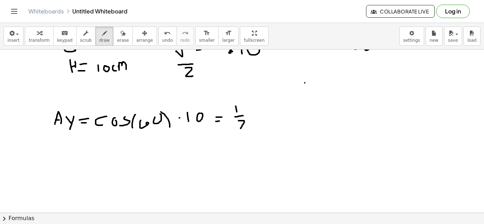
drag, startPoint x: 238, startPoint y: 121, endPoint x: 243, endPoint y: 128, distance: 8.9
drag, startPoint x: 290, startPoint y: 106, endPoint x: 291, endPoint y: 114, distance: 7.5
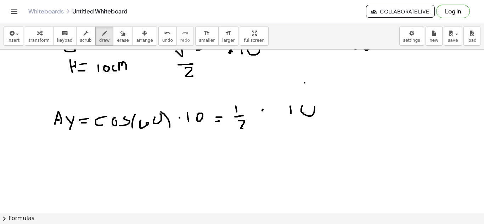
drag, startPoint x: 302, startPoint y: 106, endPoint x: 296, endPoint y: 102, distance: 7.4
drag, startPoint x: 287, startPoint y: 119, endPoint x: 312, endPoint y: 120, distance: 24.5
drag, startPoint x: 300, startPoint y: 125, endPoint x: 300, endPoint y: 129, distance: 4.0
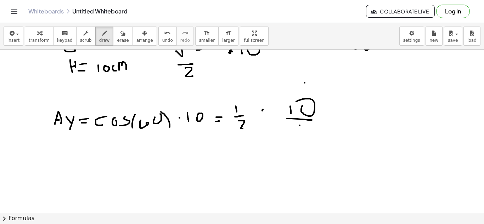
drag, startPoint x: 323, startPoint y: 112, endPoint x: 327, endPoint y: 112, distance: 3.9
drag, startPoint x: 187, startPoint y: 139, endPoint x: 187, endPoint y: 146, distance: 7.1
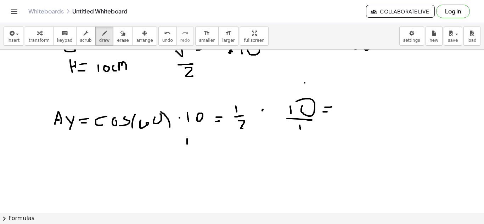
drag, startPoint x: 187, startPoint y: 151, endPoint x: 199, endPoint y: 149, distance: 11.8
drag, startPoint x: 187, startPoint y: 155, endPoint x: 191, endPoint y: 160, distance: 6.8
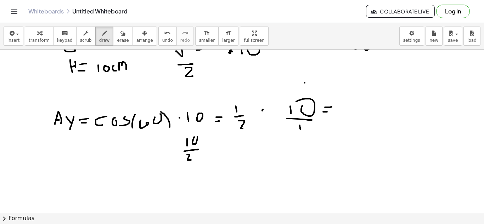
drag, startPoint x: 212, startPoint y: 146, endPoint x: 216, endPoint y: 146, distance: 4.2
drag, startPoint x: 231, startPoint y: 137, endPoint x: 227, endPoint y: 147, distance: 10.5
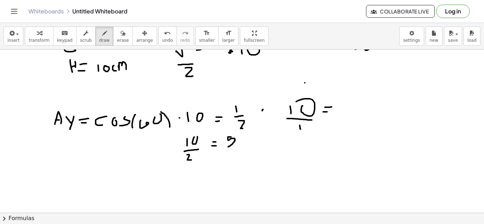
click at [12, 38] on span "insert" at bounding box center [13, 40] width 12 height 5
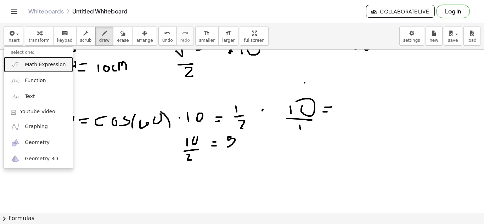
click at [37, 69] on link "Math Expression" at bounding box center [38, 65] width 69 height 16
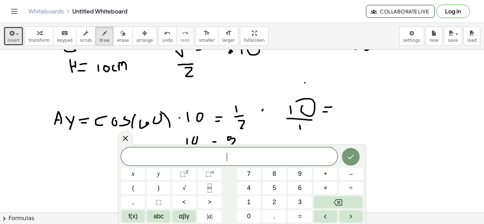
click at [21, 36] on button "insert" at bounding box center [14, 36] width 20 height 19
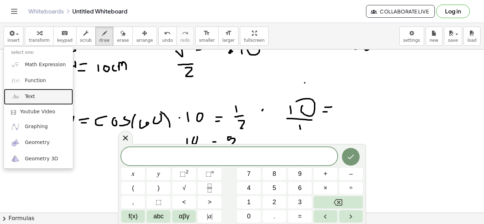
click at [31, 101] on link "Text" at bounding box center [38, 97] width 69 height 16
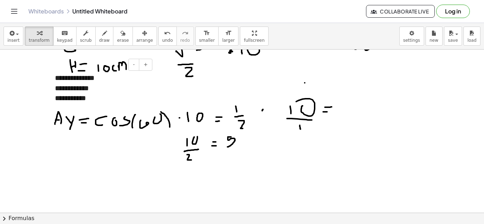
click at [141, 107] on div "**********" at bounding box center [101, 88] width 106 height 45
drag, startPoint x: 98, startPoint y: 88, endPoint x: 97, endPoint y: 127, distance: 38.6
click at [138, 107] on div "**********" at bounding box center [101, 88] width 106 height 45
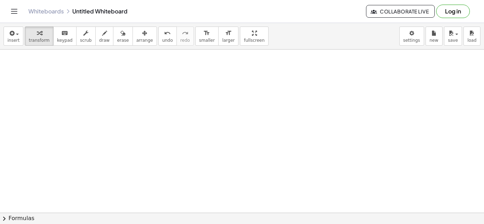
scroll to position [816, 0]
click at [13, 36] on icon "button" at bounding box center [11, 33] width 6 height 8
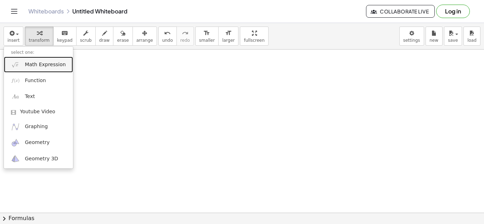
click at [46, 69] on link "Math Expression" at bounding box center [38, 65] width 69 height 16
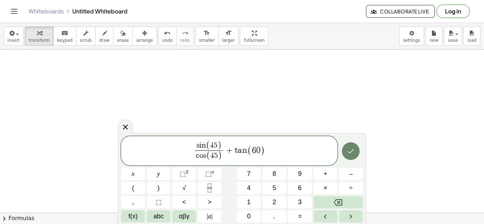
click at [346, 144] on button "Done" at bounding box center [351, 151] width 18 height 18
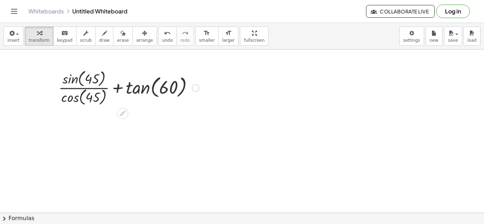
click at [148, 90] on div at bounding box center [129, 87] width 148 height 39
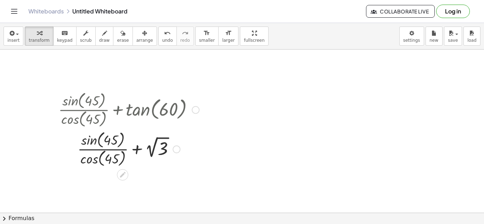
scroll to position [844, 0]
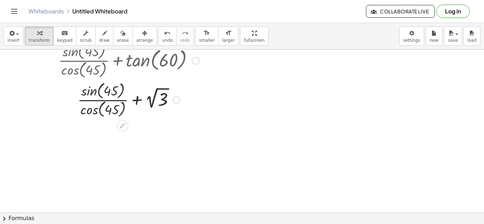
click at [100, 86] on div at bounding box center [129, 99] width 148 height 39
click at [90, 93] on div at bounding box center [129, 99] width 148 height 39
click at [90, 93] on div at bounding box center [129, 99] width 148 height 47
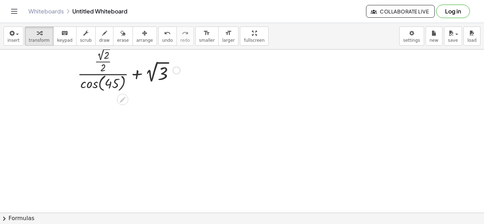
scroll to position [876, 0]
click at [102, 86] on div at bounding box center [129, 67] width 148 height 47
click at [94, 85] on div at bounding box center [129, 67] width 148 height 47
click at [94, 85] on div at bounding box center [129, 67] width 148 height 54
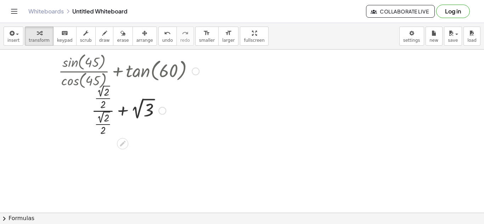
scroll to position [832, 0]
click at [106, 98] on div at bounding box center [129, 111] width 148 height 54
click at [103, 97] on div at bounding box center [129, 111] width 148 height 54
click at [104, 117] on div at bounding box center [129, 111] width 148 height 54
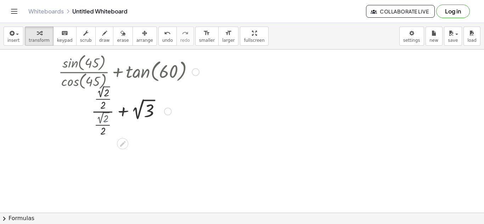
click at [104, 117] on div at bounding box center [129, 110] width 148 height 53
click at [99, 39] on span "draw" at bounding box center [104, 40] width 11 height 5
drag, startPoint x: 187, startPoint y: 107, endPoint x: 198, endPoint y: 114, distance: 12.9
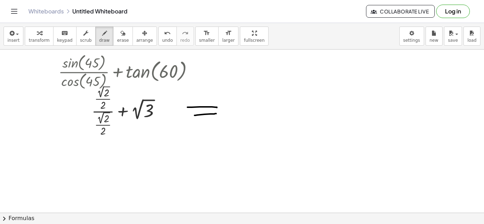
drag, startPoint x: 194, startPoint y: 115, endPoint x: 216, endPoint y: 113, distance: 22.1
drag, startPoint x: 236, startPoint y: 103, endPoint x: 243, endPoint y: 117, distance: 15.5
drag, startPoint x: 278, startPoint y: 104, endPoint x: 278, endPoint y: 114, distance: 9.9
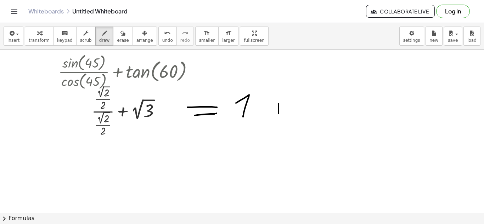
drag, startPoint x: 277, startPoint y: 109, endPoint x: 287, endPoint y: 107, distance: 10.4
drag, startPoint x: 305, startPoint y: 111, endPoint x: 324, endPoint y: 90, distance: 28.9
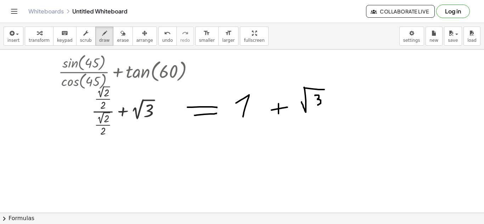
drag, startPoint x: 315, startPoint y: 96, endPoint x: 317, endPoint y: 105, distance: 9.8
drag, startPoint x: 246, startPoint y: 129, endPoint x: 270, endPoint y: 139, distance: 25.9
drag, startPoint x: 291, startPoint y: 126, endPoint x: 274, endPoint y: 137, distance: 20.3
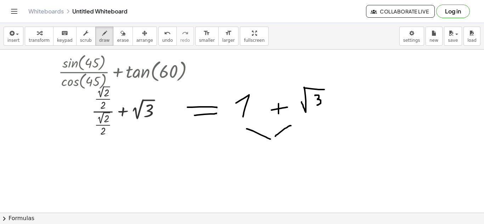
drag, startPoint x: 250, startPoint y: 154, endPoint x: 261, endPoint y: 177, distance: 25.0
drag, startPoint x: 260, startPoint y: 178, endPoint x: 264, endPoint y: 177, distance: 4.0
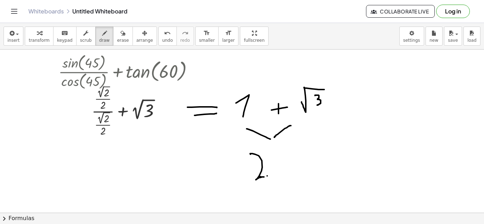
drag, startPoint x: 277, startPoint y: 164, endPoint x: 281, endPoint y: 175, distance: 11.6
drag, startPoint x: 294, startPoint y: 161, endPoint x: 292, endPoint y: 175, distance: 14.0
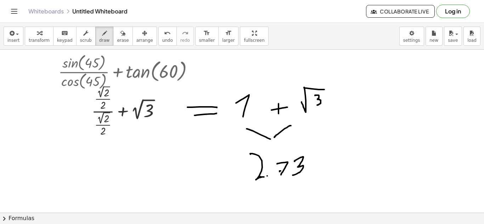
drag, startPoint x: 310, startPoint y: 169, endPoint x: 324, endPoint y: 152, distance: 22.4
drag, startPoint x: 318, startPoint y: 161, endPoint x: 306, endPoint y: 179, distance: 21.1
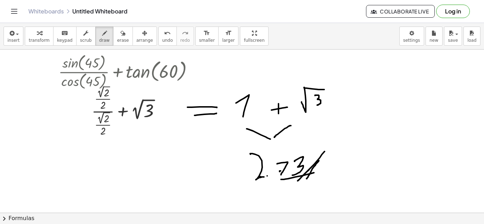
drag, startPoint x: 293, startPoint y: 178, endPoint x: 317, endPoint y: 172, distance: 25.4
drag, startPoint x: 295, startPoint y: 185, endPoint x: 327, endPoint y: 176, distance: 33.5
drag, startPoint x: 332, startPoint y: 104, endPoint x: 323, endPoint y: 113, distance: 12.5
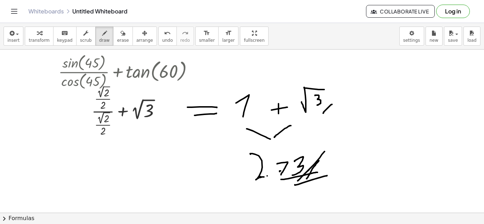
drag, startPoint x: 333, startPoint y: 105, endPoint x: 325, endPoint y: 115, distance: 12.9
drag, startPoint x: 315, startPoint y: 114, endPoint x: 335, endPoint y: 110, distance: 19.8
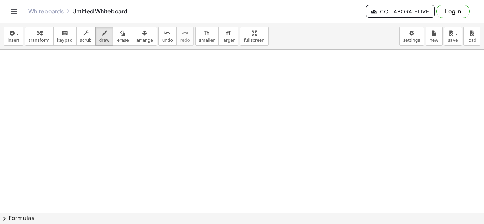
scroll to position [980, 0]
click at [17, 35] on div "button" at bounding box center [13, 33] width 12 height 8
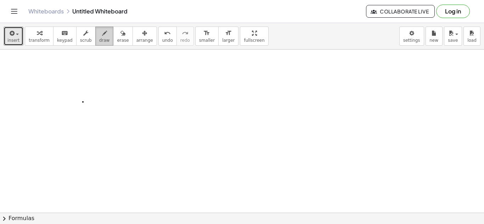
click at [101, 40] on button "draw" at bounding box center [104, 36] width 18 height 19
drag, startPoint x: 135, startPoint y: 78, endPoint x: 137, endPoint y: 90, distance: 11.8
drag, startPoint x: 144, startPoint y: 87, endPoint x: 155, endPoint y: 85, distance: 10.7
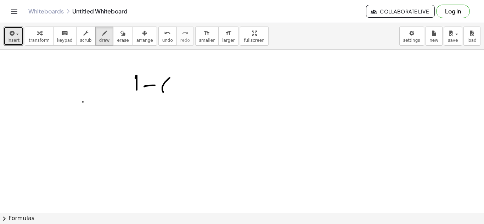
drag, startPoint x: 170, startPoint y: 78, endPoint x: 170, endPoint y: 91, distance: 13.1
drag, startPoint x: 193, startPoint y: 83, endPoint x: 193, endPoint y: 98, distance: 15.2
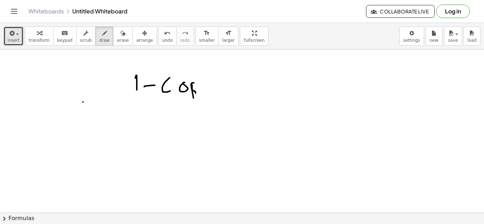
drag, startPoint x: 192, startPoint y: 85, endPoint x: 193, endPoint y: 95, distance: 10.0
drag, startPoint x: 199, startPoint y: 78, endPoint x: 199, endPoint y: 84, distance: 5.7
drag, startPoint x: 135, startPoint y: 101, endPoint x: 202, endPoint y: 100, distance: 67.3
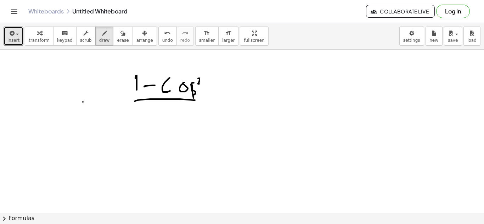
drag, startPoint x: 152, startPoint y: 109, endPoint x: 149, endPoint y: 124, distance: 15.4
drag, startPoint x: 169, startPoint y: 115, endPoint x: 170, endPoint y: 119, distance: 3.6
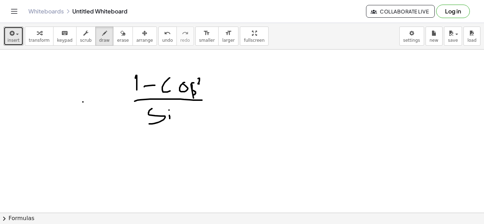
drag, startPoint x: 174, startPoint y: 112, endPoint x: 180, endPoint y: 112, distance: 6.4
drag, startPoint x: 220, startPoint y: 91, endPoint x: 231, endPoint y: 91, distance: 11.7
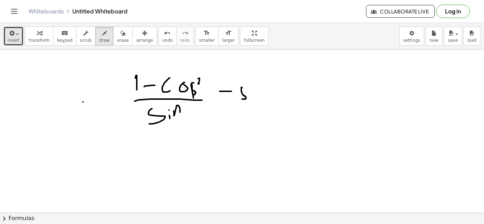
drag, startPoint x: 242, startPoint y: 88, endPoint x: 240, endPoint y: 98, distance: 10.7
drag, startPoint x: 252, startPoint y: 95, endPoint x: 252, endPoint y: 100, distance: 4.2
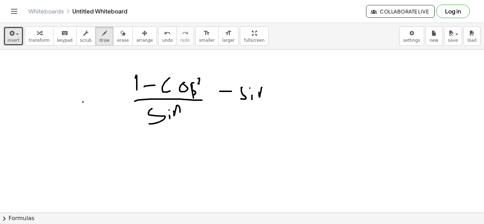
drag, startPoint x: 259, startPoint y: 95, endPoint x: 267, endPoint y: 95, distance: 8.1
drag, startPoint x: 287, startPoint y: 94, endPoint x: 296, endPoint y: 94, distance: 8.9
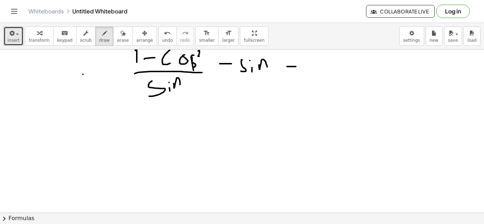
scroll to position [1012, 0]
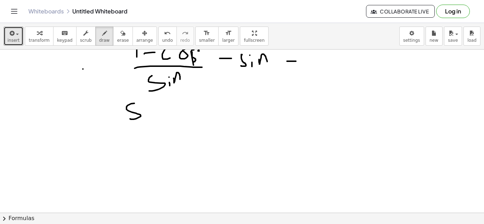
drag, startPoint x: 134, startPoint y: 103, endPoint x: 131, endPoint y: 118, distance: 15.3
drag, startPoint x: 157, startPoint y: 115, endPoint x: 163, endPoint y: 124, distance: 10.7
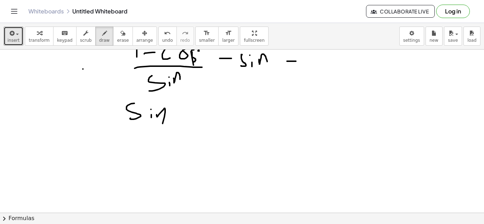
drag, startPoint x: 170, startPoint y: 104, endPoint x: 172, endPoint y: 108, distance: 5.2
drag, startPoint x: 182, startPoint y: 112, endPoint x: 178, endPoint y: 125, distance: 14.0
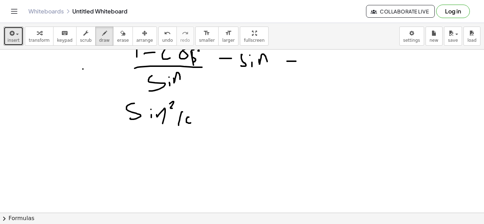
drag, startPoint x: 192, startPoint y: 112, endPoint x: 203, endPoint y: 125, distance: 17.3
drag, startPoint x: 209, startPoint y: 119, endPoint x: 221, endPoint y: 117, distance: 12.9
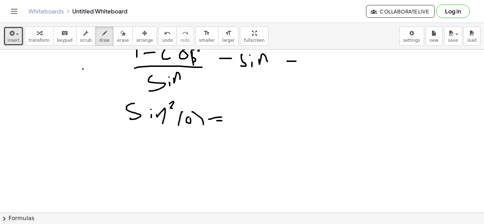
drag, startPoint x: 217, startPoint y: 121, endPoint x: 222, endPoint y: 121, distance: 5.0
drag, startPoint x: 248, startPoint y: 111, endPoint x: 250, endPoint y: 121, distance: 10.1
drag, startPoint x: 258, startPoint y: 116, endPoint x: 272, endPoint y: 113, distance: 14.9
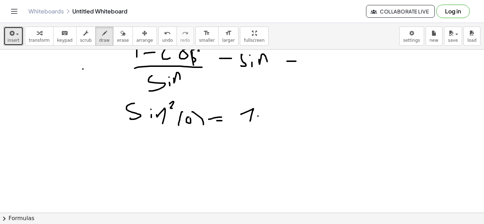
drag, startPoint x: 269, startPoint y: 113, endPoint x: 272, endPoint y: 124, distance: 11.5
drag, startPoint x: 282, startPoint y: 115, endPoint x: 282, endPoint y: 119, distance: 4.3
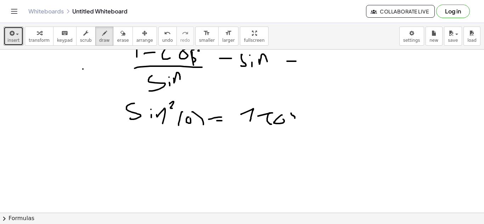
drag, startPoint x: 291, startPoint y: 113, endPoint x: 290, endPoint y: 122, distance: 8.5
drag, startPoint x: 299, startPoint y: 107, endPoint x: 299, endPoint y: 113, distance: 6.0
drag, startPoint x: 309, startPoint y: 111, endPoint x: 309, endPoint y: 131, distance: 20.5
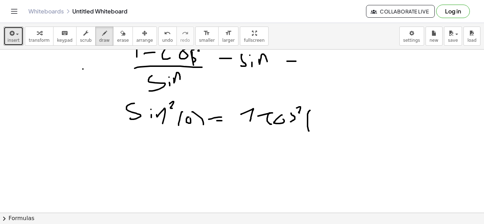
drag, startPoint x: 321, startPoint y: 114, endPoint x: 326, endPoint y: 129, distance: 15.3
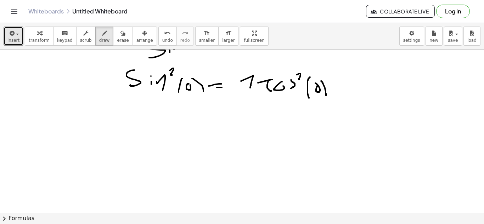
scroll to position [1061, 0]
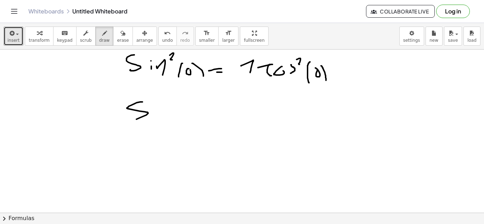
drag, startPoint x: 142, startPoint y: 102, endPoint x: 128, endPoint y: 120, distance: 22.7
drag, startPoint x: 155, startPoint y: 107, endPoint x: 155, endPoint y: 111, distance: 4.0
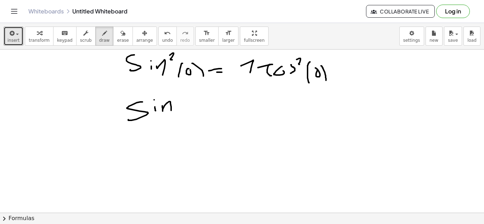
drag, startPoint x: 162, startPoint y: 106, endPoint x: 171, endPoint y: 111, distance: 10.3
drag, startPoint x: 182, startPoint y: 94, endPoint x: 182, endPoint y: 107, distance: 13.1
drag, startPoint x: 137, startPoint y: 124, endPoint x: 178, endPoint y: 125, distance: 40.7
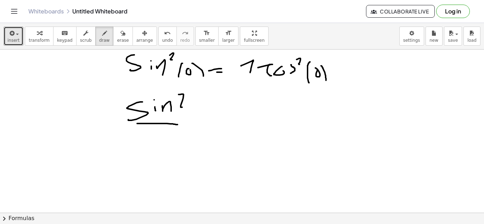
drag, startPoint x: 141, startPoint y: 131, endPoint x: 138, endPoint y: 142, distance: 11.6
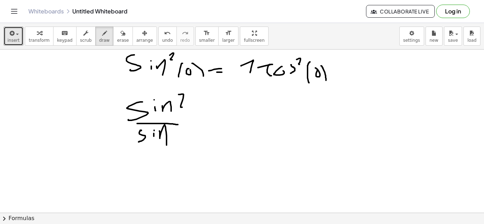
drag, startPoint x: 159, startPoint y: 131, endPoint x: 166, endPoint y: 146, distance: 16.2
drag, startPoint x: 171, startPoint y: 139, endPoint x: 171, endPoint y: 147, distance: 7.8
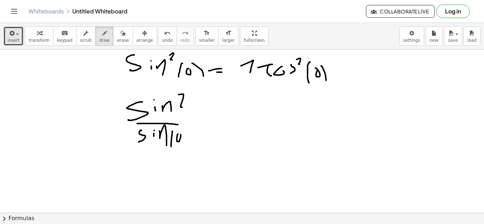
drag, startPoint x: 177, startPoint y: 136, endPoint x: 181, endPoint y: 137, distance: 3.6
drag, startPoint x: 181, startPoint y: 126, endPoint x: 189, endPoint y: 139, distance: 15.1
drag, startPoint x: 198, startPoint y: 119, endPoint x: 213, endPoint y: 120, distance: 15.3
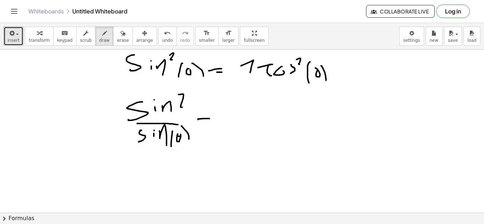
drag, startPoint x: 210, startPoint y: 124, endPoint x: 216, endPoint y: 124, distance: 6.7
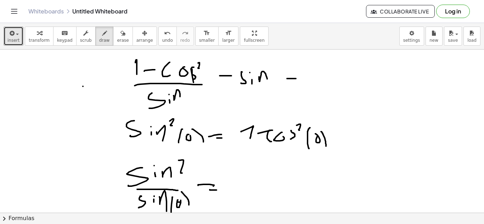
scroll to position [1028, 0]
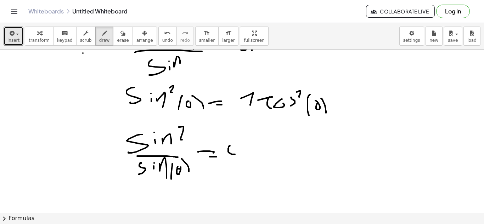
drag, startPoint x: 229, startPoint y: 146, endPoint x: 235, endPoint y: 155, distance: 10.5
drag, startPoint x: 238, startPoint y: 146, endPoint x: 248, endPoint y: 155, distance: 14.3
drag, startPoint x: 239, startPoint y: 106, endPoint x: 248, endPoint y: 106, distance: 8.9
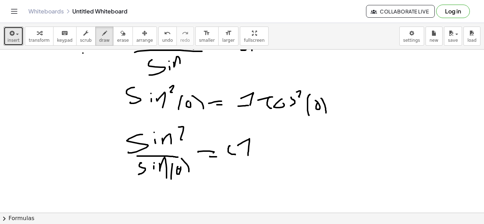
drag
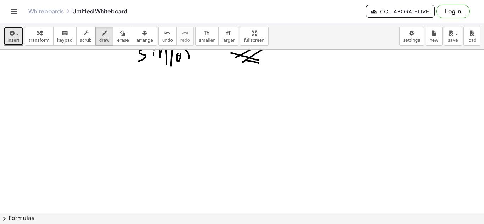
scroll to position [1172, 0]
click at [14, 40] on span "insert" at bounding box center [13, 40] width 12 height 5
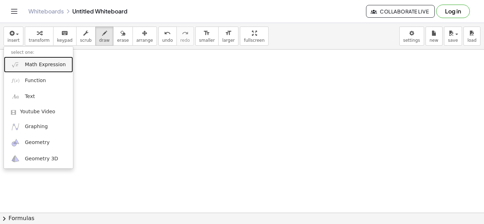
click at [39, 67] on span "Math Expression" at bounding box center [45, 64] width 41 height 7
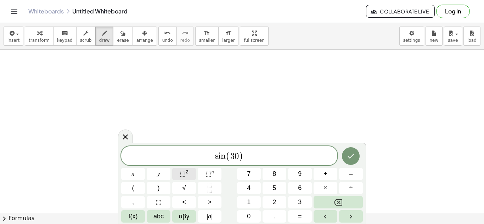
click at [184, 175] on span "⬚" at bounding box center [183, 173] width 6 height 7
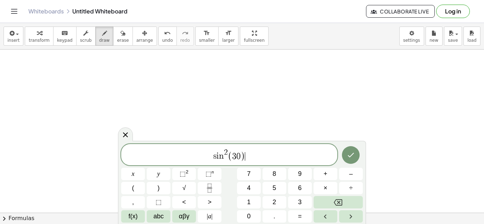
click at [249, 159] on span "s i n 2 ( 3 0 ) ​" at bounding box center [229, 155] width 216 height 14
click at [192, 175] on button "⬚ 2" at bounding box center [184, 174] width 24 height 12
click at [352, 159] on icon "Done" at bounding box center [350, 155] width 8 height 8
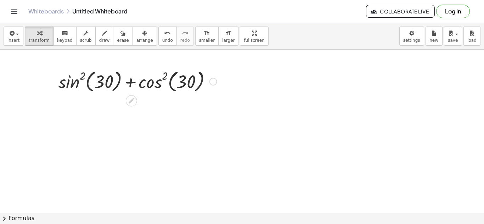
click at [73, 83] on div at bounding box center [137, 81] width 165 height 27
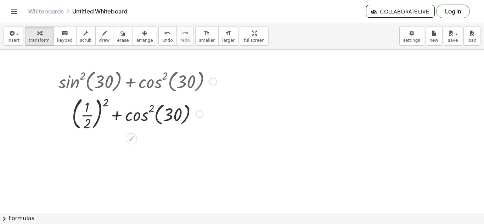
click at [147, 114] on div at bounding box center [137, 114] width 165 height 38
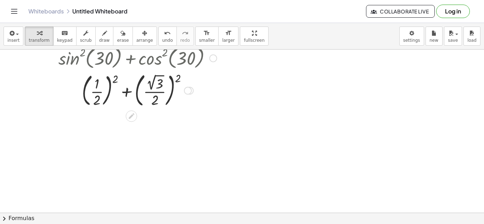
scroll to position [1198, 0]
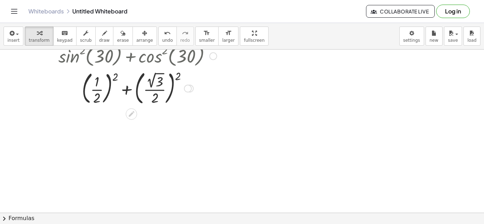
click at [103, 81] on div at bounding box center [137, 87] width 165 height 39
click at [98, 82] on div at bounding box center [137, 87] width 165 height 39
click at [115, 79] on div at bounding box center [137, 87] width 165 height 39
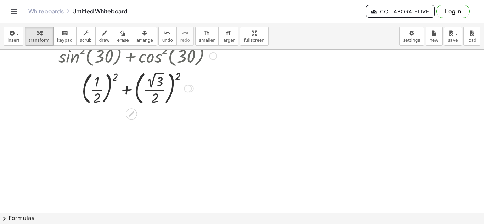
click at [115, 79] on div at bounding box center [137, 87] width 165 height 39
click at [110, 88] on div at bounding box center [137, 87] width 165 height 39
click at [98, 97] on div at bounding box center [137, 87] width 165 height 39
click at [101, 37] on button "draw" at bounding box center [104, 36] width 18 height 19
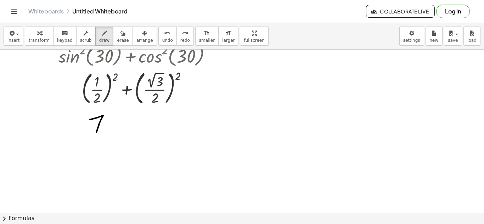
drag, startPoint x: 90, startPoint y: 120, endPoint x: 96, endPoint y: 133, distance: 14.7
drag, startPoint x: 84, startPoint y: 136, endPoint x: 102, endPoint y: 135, distance: 17.4
drag, startPoint x: 93, startPoint y: 141, endPoint x: 100, endPoint y: 147, distance: 8.9
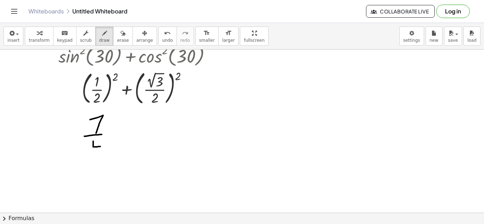
drag, startPoint x: 100, startPoint y: 143, endPoint x: 101, endPoint y: 155, distance: 12.4
drag, startPoint x: 150, startPoint y: 78, endPoint x: 159, endPoint y: 72, distance: 11.5
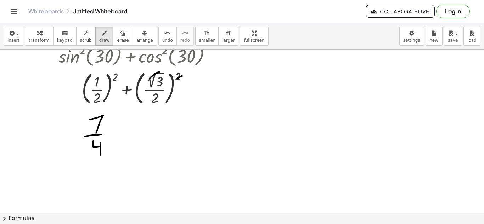
drag, startPoint x: 177, startPoint y: 79, endPoint x: 182, endPoint y: 76, distance: 5.2
drag, startPoint x: 125, startPoint y: 122, endPoint x: 124, endPoint y: 132, distance: 10.4
drag, startPoint x: 121, startPoint y: 130, endPoint x: 129, endPoint y: 129, distance: 7.2
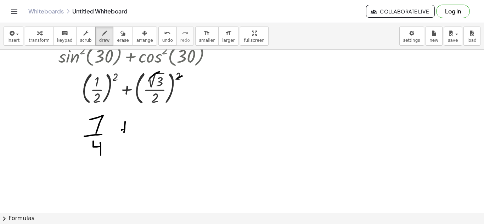
drag, startPoint x: 142, startPoint y: 119, endPoint x: 141, endPoint y: 128, distance: 9.2
drag, startPoint x: 136, startPoint y: 131, endPoint x: 150, endPoint y: 131, distance: 13.5
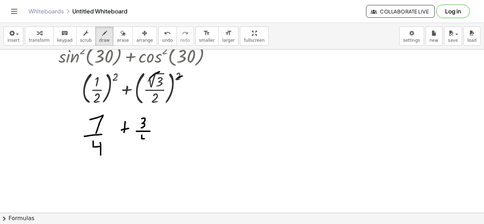
drag, startPoint x: 142, startPoint y: 135, endPoint x: 145, endPoint y: 139, distance: 4.8
drag, startPoint x: 145, startPoint y: 138, endPoint x: 145, endPoint y: 148, distance: 9.9
drag, startPoint x: 163, startPoint y: 124, endPoint x: 171, endPoint y: 123, distance: 8.6
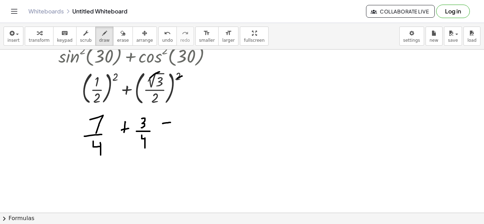
drag, startPoint x: 161, startPoint y: 132, endPoint x: 166, endPoint y: 132, distance: 5.7
drag, startPoint x: 192, startPoint y: 117, endPoint x: 200, endPoint y: 126, distance: 12.1
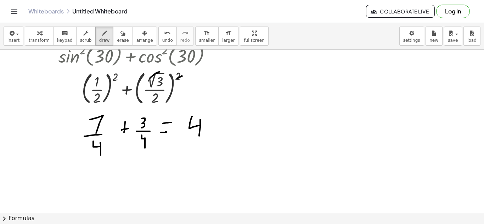
drag, startPoint x: 200, startPoint y: 120, endPoint x: 199, endPoint y: 136, distance: 16.3
drag, startPoint x: 185, startPoint y: 142, endPoint x: 211, endPoint y: 136, distance: 27.0
drag, startPoint x: 199, startPoint y: 145, endPoint x: 204, endPoint y: 151, distance: 7.5
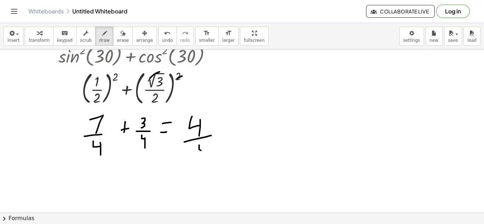
drag, startPoint x: 205, startPoint y: 146, endPoint x: 206, endPoint y: 155, distance: 8.9
drag, startPoint x: 226, startPoint y: 127, endPoint x: 234, endPoint y: 127, distance: 7.8
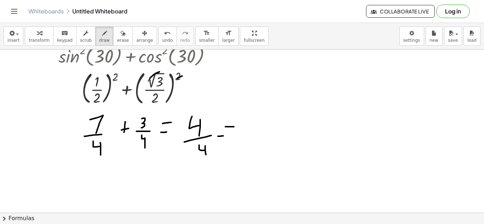
drag, startPoint x: 223, startPoint y: 136, endPoint x: 232, endPoint y: 136, distance: 8.5
drag, startPoint x: 249, startPoint y: 125, endPoint x: 254, endPoint y: 134, distance: 10.6
drag, startPoint x: 250, startPoint y: 138, endPoint x: 268, endPoint y: 131, distance: 19.9
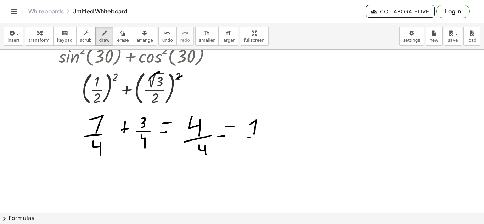
drag, startPoint x: 247, startPoint y: 143, endPoint x: 266, endPoint y: 135, distance: 20.3
drag, startPoint x: 261, startPoint y: 121, endPoint x: 262, endPoint y: 134, distance: 13.1
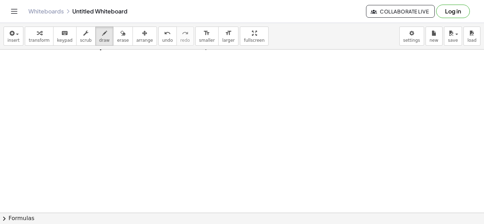
scroll to position [1306, 0]
drag, startPoint x: 121, startPoint y: 84, endPoint x: 117, endPoint y: 108, distance: 24.0
drag, startPoint x: 144, startPoint y: 91, endPoint x: 152, endPoint y: 85, distance: 9.7
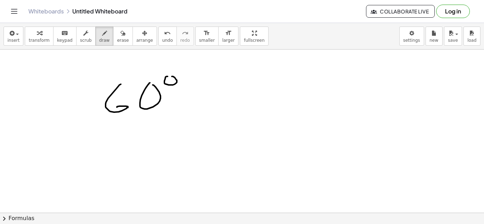
drag, startPoint x: 180, startPoint y: 96, endPoint x: 185, endPoint y: 96, distance: 5.3
drag, startPoint x: 208, startPoint y: 89, endPoint x: 240, endPoint y: 87, distance: 32.3
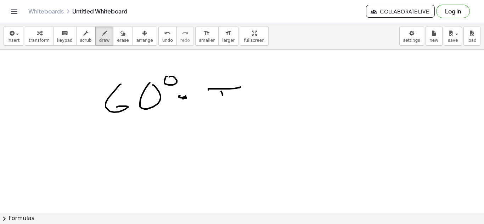
drag, startPoint x: 221, startPoint y: 91, endPoint x: 226, endPoint y: 90, distance: 5.6
drag, startPoint x: 227, startPoint y: 89, endPoint x: 227, endPoint y: 101, distance: 11.7
drag, startPoint x: 207, startPoint y: 108, endPoint x: 251, endPoint y: 105, distance: 44.0
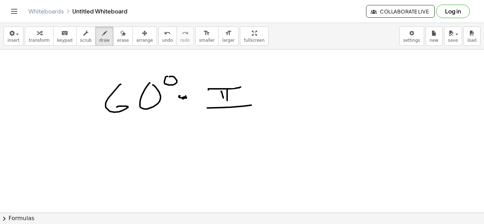
drag, startPoint x: 214, startPoint y: 115, endPoint x: 217, endPoint y: 127, distance: 12.5
drag, startPoint x: 240, startPoint y: 119, endPoint x: 244, endPoint y: 115, distance: 4.8
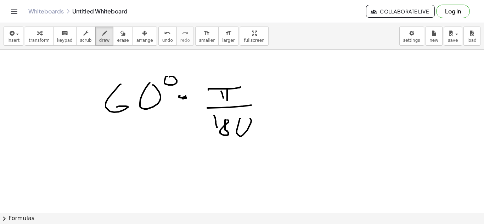
drag, startPoint x: 265, startPoint y: 95, endPoint x: 268, endPoint y: 98, distance: 4.6
drag, startPoint x: 297, startPoint y: 81, endPoint x: 315, endPoint y: 79, distance: 17.8
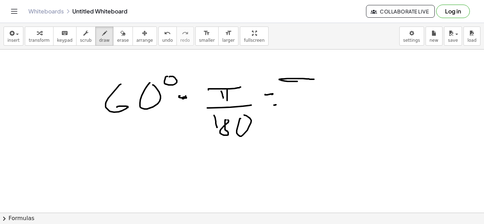
drag, startPoint x: 306, startPoint y: 79, endPoint x: 306, endPoint y: 87, distance: 8.5
drag, startPoint x: 309, startPoint y: 80, endPoint x: 309, endPoint y: 94, distance: 14.2
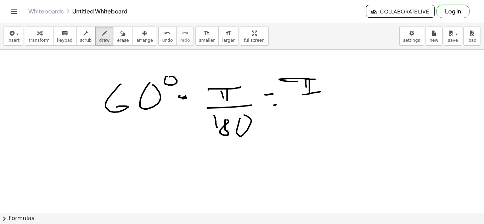
drag, startPoint x: 303, startPoint y: 95, endPoint x: 323, endPoint y: 92, distance: 20.0
drag, startPoint x: 310, startPoint y: 99, endPoint x: 314, endPoint y: 121, distance: 22.3
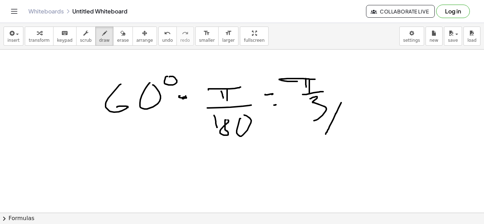
drag, startPoint x: 335, startPoint y: 114, endPoint x: 323, endPoint y: 137, distance: 25.7
drag, startPoint x: 313, startPoint y: 133, endPoint x: 319, endPoint y: 135, distance: 6.5
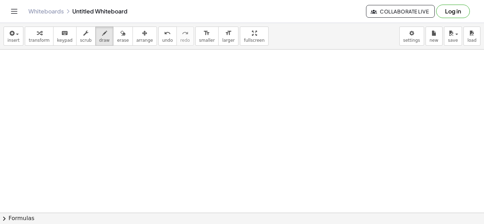
scroll to position [1407, 0]
click at [1, 40] on div "insert select one: Math Expression Function Text Youtube Video Graphing Geometr…" at bounding box center [242, 36] width 484 height 27
click at [10, 36] on icon "button" at bounding box center [11, 33] width 6 height 8
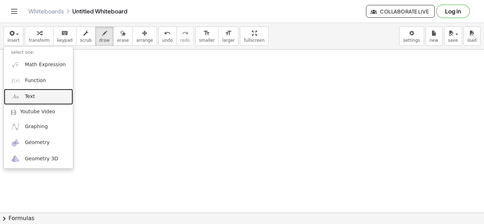
click at [38, 97] on link "Text" at bounding box center [38, 97] width 69 height 16
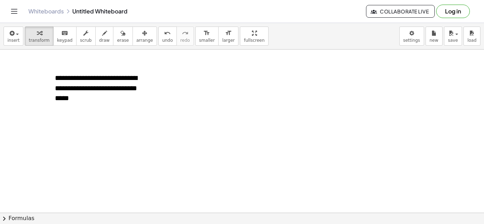
click at [99, 37] on div "button" at bounding box center [104, 33] width 11 height 8
drag, startPoint x: 170, startPoint y: 75, endPoint x: 181, endPoint y: 94, distance: 22.1
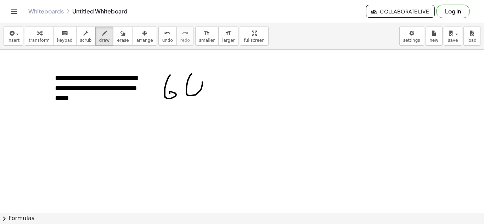
drag, startPoint x: 188, startPoint y: 80, endPoint x: 194, endPoint y: 78, distance: 6.3
drag, startPoint x: 203, startPoint y: 73, endPoint x: 202, endPoint y: 68, distance: 5.3
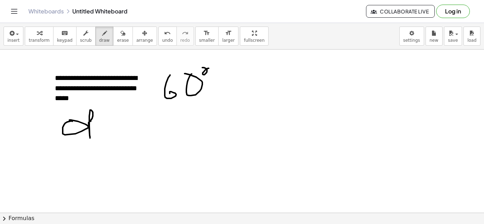
drag, startPoint x: 100, startPoint y: 125, endPoint x: 94, endPoint y: 132, distance: 8.9
drag, startPoint x: 96, startPoint y: 133, endPoint x: 110, endPoint y: 133, distance: 14.9
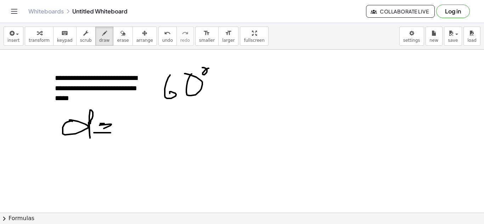
drag, startPoint x: 100, startPoint y: 124, endPoint x: 108, endPoint y: 124, distance: 7.8
drag, startPoint x: 141, startPoint y: 125, endPoint x: 138, endPoint y: 144, distance: 18.9
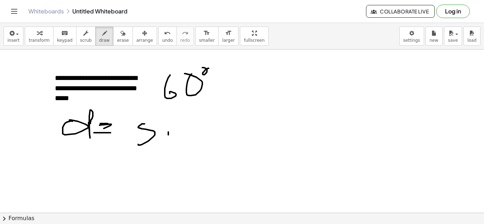
drag, startPoint x: 174, startPoint y: 125, endPoint x: 171, endPoint y: 147, distance: 21.8
drag, startPoint x: 182, startPoint y: 144, endPoint x: 187, endPoint y: 141, distance: 5.1
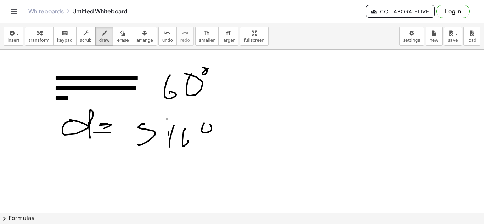
drag, startPoint x: 202, startPoint y: 131, endPoint x: 209, endPoint y: 124, distance: 10.0
drag, startPoint x: 222, startPoint y: 127, endPoint x: 222, endPoint y: 132, distance: 5.0
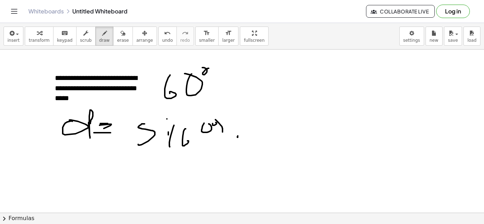
drag, startPoint x: 237, startPoint y: 124, endPoint x: 237, endPoint y: 140, distance: 16.3
drag, startPoint x: 265, startPoint y: 133, endPoint x: 257, endPoint y: 127, distance: 10.1
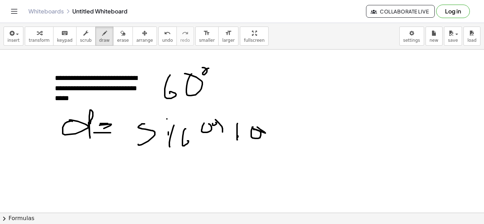
drag, startPoint x: 273, startPoint y: 136, endPoint x: 280, endPoint y: 134, distance: 7.6
drag, startPoint x: 276, startPoint y: 139, endPoint x: 280, endPoint y: 138, distance: 5.0
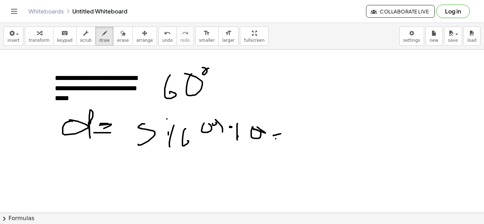
drag, startPoint x: 303, startPoint y: 125, endPoint x: 328, endPoint y: 109, distance: 29.5
drag, startPoint x: 320, startPoint y: 118, endPoint x: 321, endPoint y: 125, distance: 6.9
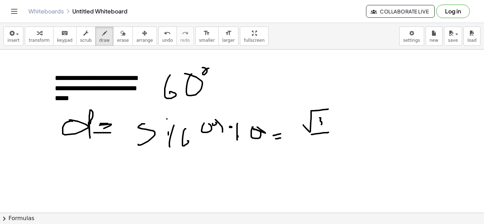
drag, startPoint x: 311, startPoint y: 135, endPoint x: 328, endPoint y: 133, distance: 16.7
drag, startPoint x: 323, startPoint y: 140, endPoint x: 325, endPoint y: 151, distance: 11.2
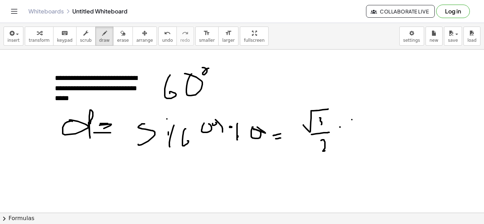
drag, startPoint x: 352, startPoint y: 120, endPoint x: 353, endPoint y: 129, distance: 9.0
drag, startPoint x: 359, startPoint y: 123, endPoint x: 364, endPoint y: 119, distance: 5.8
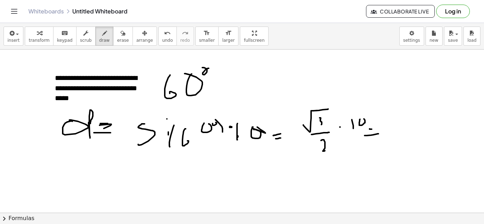
drag, startPoint x: 367, startPoint y: 136, endPoint x: 378, endPoint y: 134, distance: 11.8
drag, startPoint x: 40, startPoint y: 157, endPoint x: 21, endPoint y: 173, distance: 24.6
drag, startPoint x: 51, startPoint y: 160, endPoint x: 79, endPoint y: 154, distance: 29.0
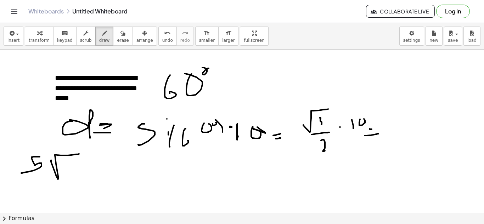
drag, startPoint x: 70, startPoint y: 159, endPoint x: 68, endPoint y: 171, distance: 12.2
drag, startPoint x: 98, startPoint y: 166, endPoint x: 94, endPoint y: 169, distance: 4.8
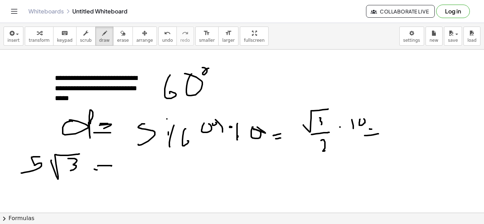
drag, startPoint x: 97, startPoint y: 170, endPoint x: 109, endPoint y: 174, distance: 12.6
drag, startPoint x: 142, startPoint y: 162, endPoint x: 138, endPoint y: 163, distance: 3.8
drag, startPoint x: 137, startPoint y: 164, endPoint x: 143, endPoint y: 165, distance: 6.4
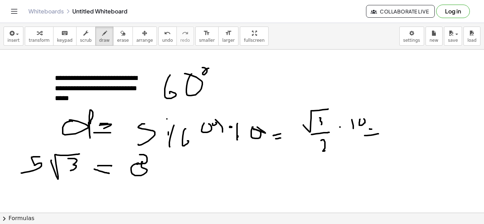
drag, startPoint x: 165, startPoint y: 180, endPoint x: 173, endPoint y: 179, distance: 8.2
drag, startPoint x: 191, startPoint y: 165, endPoint x: 197, endPoint y: 173, distance: 10.8
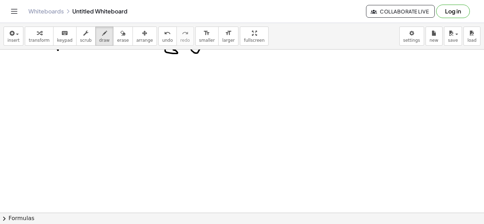
scroll to position [1559, 0]
drag, startPoint x: 30, startPoint y: 72, endPoint x: 32, endPoint y: 63, distance: 9.1
drag, startPoint x: 30, startPoint y: 62, endPoint x: 49, endPoint y: 62, distance: 18.1
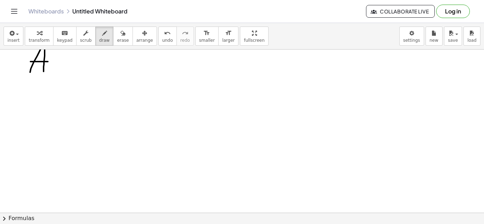
scroll to position [1558, 0]
drag, startPoint x: 54, startPoint y: 72, endPoint x: 65, endPoint y: 68, distance: 11.2
drag, startPoint x: 60, startPoint y: 70, endPoint x: 66, endPoint y: 70, distance: 6.0
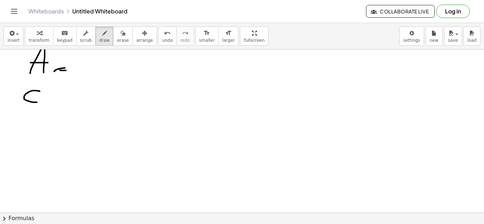
drag, startPoint x: 40, startPoint y: 91, endPoint x: 38, endPoint y: 102, distance: 11.2
drag, startPoint x: 51, startPoint y: 92, endPoint x: 57, endPoint y: 93, distance: 6.1
drag, startPoint x: 81, startPoint y: 87, endPoint x: 75, endPoint y: 101, distance: 15.4
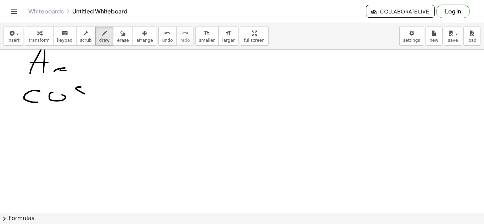
drag, startPoint x: 95, startPoint y: 85, endPoint x: 98, endPoint y: 104, distance: 19.0
drag, startPoint x: 118, startPoint y: 91, endPoint x: 118, endPoint y: 84, distance: 7.1
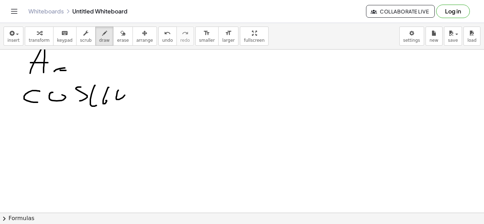
drag, startPoint x: 125, startPoint y: 84, endPoint x: 132, endPoint y: 102, distance: 18.9
drag, startPoint x: 149, startPoint y: 97, endPoint x: 154, endPoint y: 95, distance: 4.9
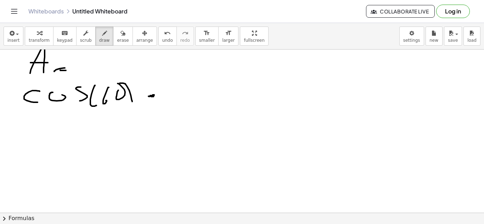
drag, startPoint x: 175, startPoint y: 89, endPoint x: 174, endPoint y: 96, distance: 7.5
drag, startPoint x: 178, startPoint y: 98, endPoint x: 186, endPoint y: 87, distance: 12.8
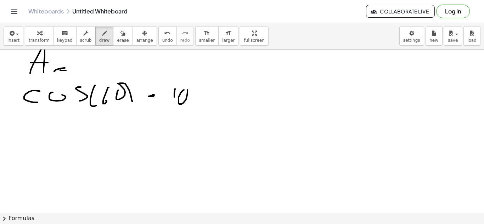
drag, startPoint x: 201, startPoint y: 97, endPoint x: 208, endPoint y: 98, distance: 6.7
drag, startPoint x: 227, startPoint y: 85, endPoint x: 226, endPoint y: 90, distance: 5.7
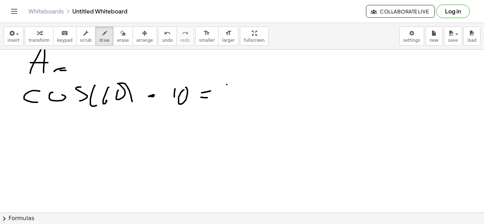
drag, startPoint x: 225, startPoint y: 94, endPoint x: 230, endPoint y: 93, distance: 5.1
drag, startPoint x: 227, startPoint y: 97, endPoint x: 228, endPoint y: 105, distance: 7.9
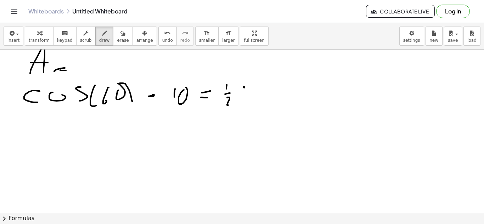
drag, startPoint x: 261, startPoint y: 95, endPoint x: 261, endPoint y: 99, distance: 4.6
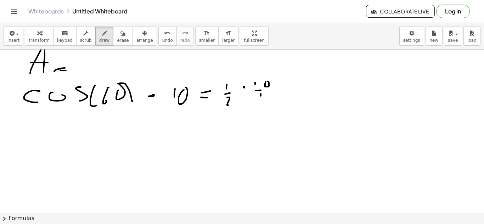
drag, startPoint x: 279, startPoint y: 94, endPoint x: 284, endPoint y: 94, distance: 5.7
drag, startPoint x: 302, startPoint y: 85, endPoint x: 303, endPoint y: 90, distance: 5.3
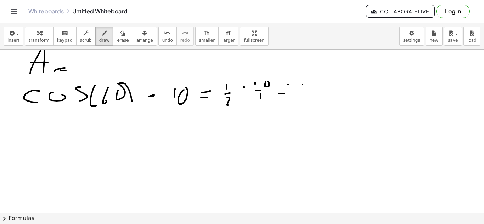
drag, startPoint x: 312, startPoint y: 83, endPoint x: 317, endPoint y: 77, distance: 7.3
drag, startPoint x: 303, startPoint y: 83, endPoint x: 303, endPoint y: 77, distance: 6.0
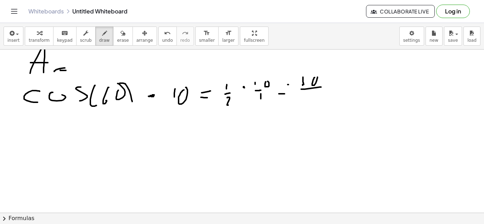
drag, startPoint x: 302, startPoint y: 89, endPoint x: 321, endPoint y: 87, distance: 18.9
drag, startPoint x: 310, startPoint y: 94, endPoint x: 314, endPoint y: 103, distance: 10.1
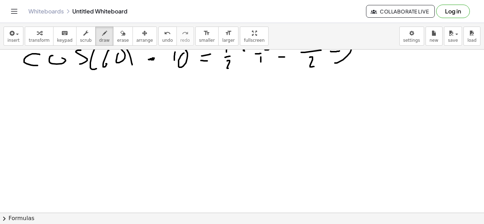
scroll to position [1611, 0]
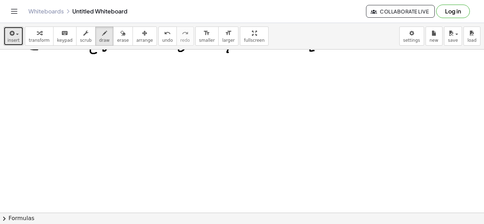
click at [6, 37] on button "insert" at bounding box center [14, 36] width 20 height 19
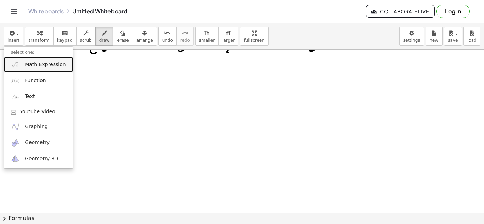
click at [39, 67] on span "Math Expression" at bounding box center [45, 64] width 41 height 7
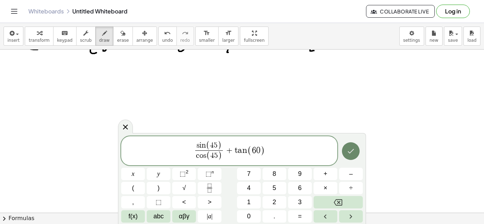
click at [347, 152] on icon "Done" at bounding box center [350, 151] width 8 height 8
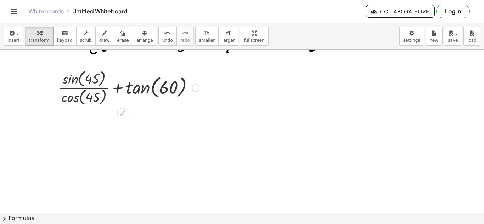
click at [83, 72] on div at bounding box center [129, 87] width 148 height 39
click at [75, 79] on div at bounding box center [129, 87] width 148 height 39
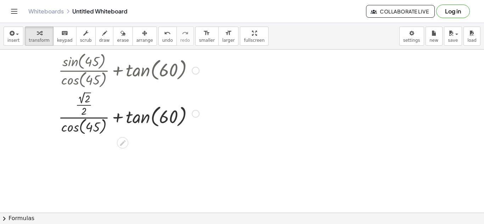
scroll to position [1630, 0]
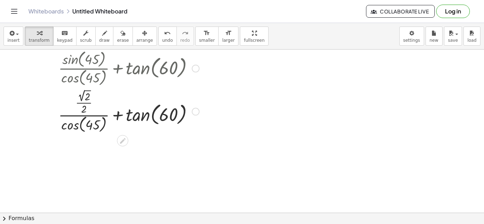
click at [79, 124] on div at bounding box center [129, 110] width 148 height 47
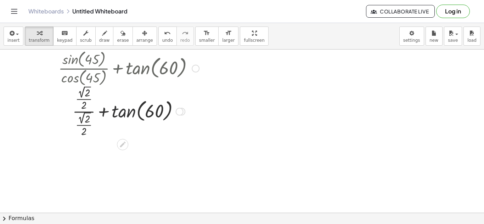
click at [134, 112] on div at bounding box center [129, 111] width 148 height 54
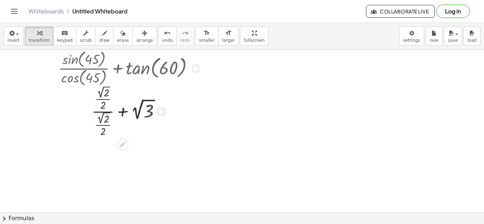
drag, startPoint x: 183, startPoint y: 113, endPoint x: 204, endPoint y: 113, distance: 21.2
click at [204, 113] on div "+ · sin ( , 45 ) · cos ( , 45 ) + [PERSON_NAME] ( , 60 ) + · · 2 √ 2 · 2 · cos …" at bounding box center [126, 92] width 157 height 93
click at [102, 32] on icon "button" at bounding box center [104, 33] width 5 height 8
drag, startPoint x: 171, startPoint y: 105, endPoint x: 179, endPoint y: 112, distance: 10.3
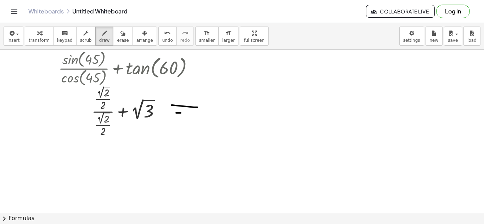
drag, startPoint x: 176, startPoint y: 113, endPoint x: 199, endPoint y: 114, distance: 22.7
drag, startPoint x: 100, startPoint y: 94, endPoint x: 107, endPoint y: 92, distance: 8.1
drag, startPoint x: 101, startPoint y: 116, endPoint x: 107, endPoint y: 116, distance: 6.0
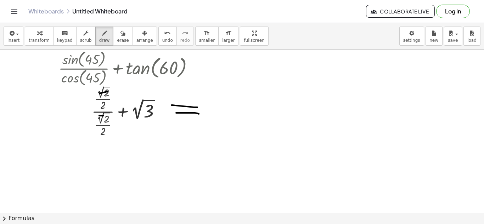
drag, startPoint x: 95, startPoint y: 103, endPoint x: 107, endPoint y: 103, distance: 12.4
drag, startPoint x: 101, startPoint y: 134, endPoint x: 111, endPoint y: 129, distance: 11.1
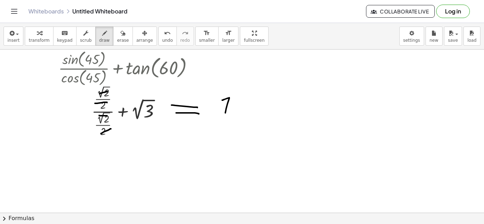
drag, startPoint x: 222, startPoint y: 100, endPoint x: 225, endPoint y: 113, distance: 13.1
drag, startPoint x: 250, startPoint y: 98, endPoint x: 247, endPoint y: 107, distance: 9.0
drag, startPoint x: 242, startPoint y: 106, endPoint x: 252, endPoint y: 104, distance: 10.4
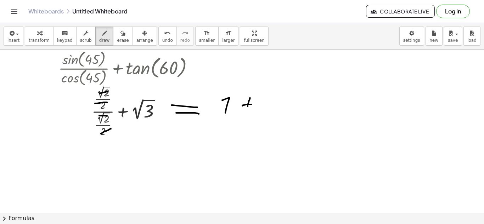
drag, startPoint x: 263, startPoint y: 101, endPoint x: 284, endPoint y: 96, distance: 21.3
drag, startPoint x: 278, startPoint y: 99, endPoint x: 278, endPoint y: 112, distance: 13.1
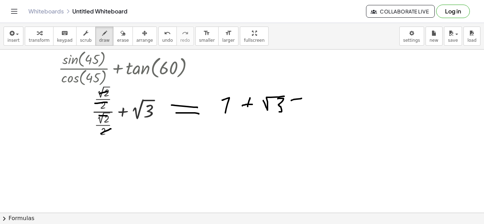
drag, startPoint x: 291, startPoint y: 100, endPoint x: 289, endPoint y: 106, distance: 6.0
drag, startPoint x: 290, startPoint y: 106, endPoint x: 297, endPoint y: 105, distance: 7.5
drag, startPoint x: 320, startPoint y: 91, endPoint x: 317, endPoint y: 117, distance: 26.1
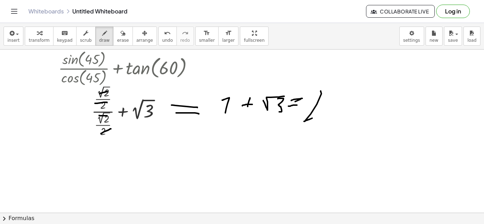
drag, startPoint x: 312, startPoint y: 94, endPoint x: 319, endPoint y: 95, distance: 7.8
drag, startPoint x: 335, startPoint y: 94, endPoint x: 341, endPoint y: 112, distance: 18.3
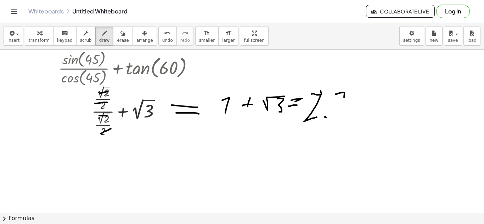
drag, startPoint x: 348, startPoint y: 91, endPoint x: 351, endPoint y: 109, distance: 18.3
drag, startPoint x: 356, startPoint y: 117, endPoint x: 367, endPoint y: 98, distance: 22.2
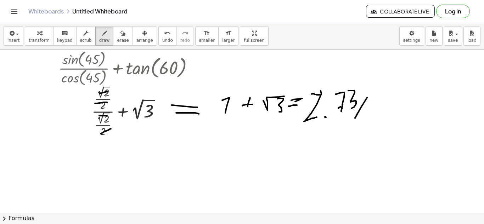
drag, startPoint x: 352, startPoint y: 127, endPoint x: 377, endPoint y: 106, distance: 32.2
drag, startPoint x: 354, startPoint y: 119, endPoint x: 343, endPoint y: 132, distance: 16.8
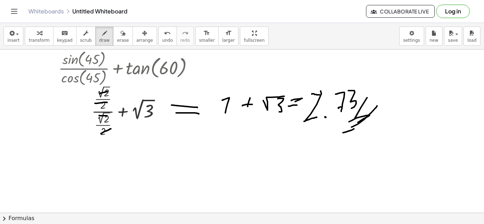
drag, startPoint x: 346, startPoint y: 132, endPoint x: 361, endPoint y: 127, distance: 16.4
drag, startPoint x: 232, startPoint y: 87, endPoint x: 237, endPoint y: 101, distance: 13.8
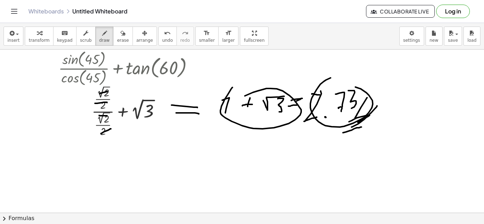
drag, startPoint x: 324, startPoint y: 81, endPoint x: 327, endPoint y: 101, distance: 19.3
